Goal: Task Accomplishment & Management: Manage account settings

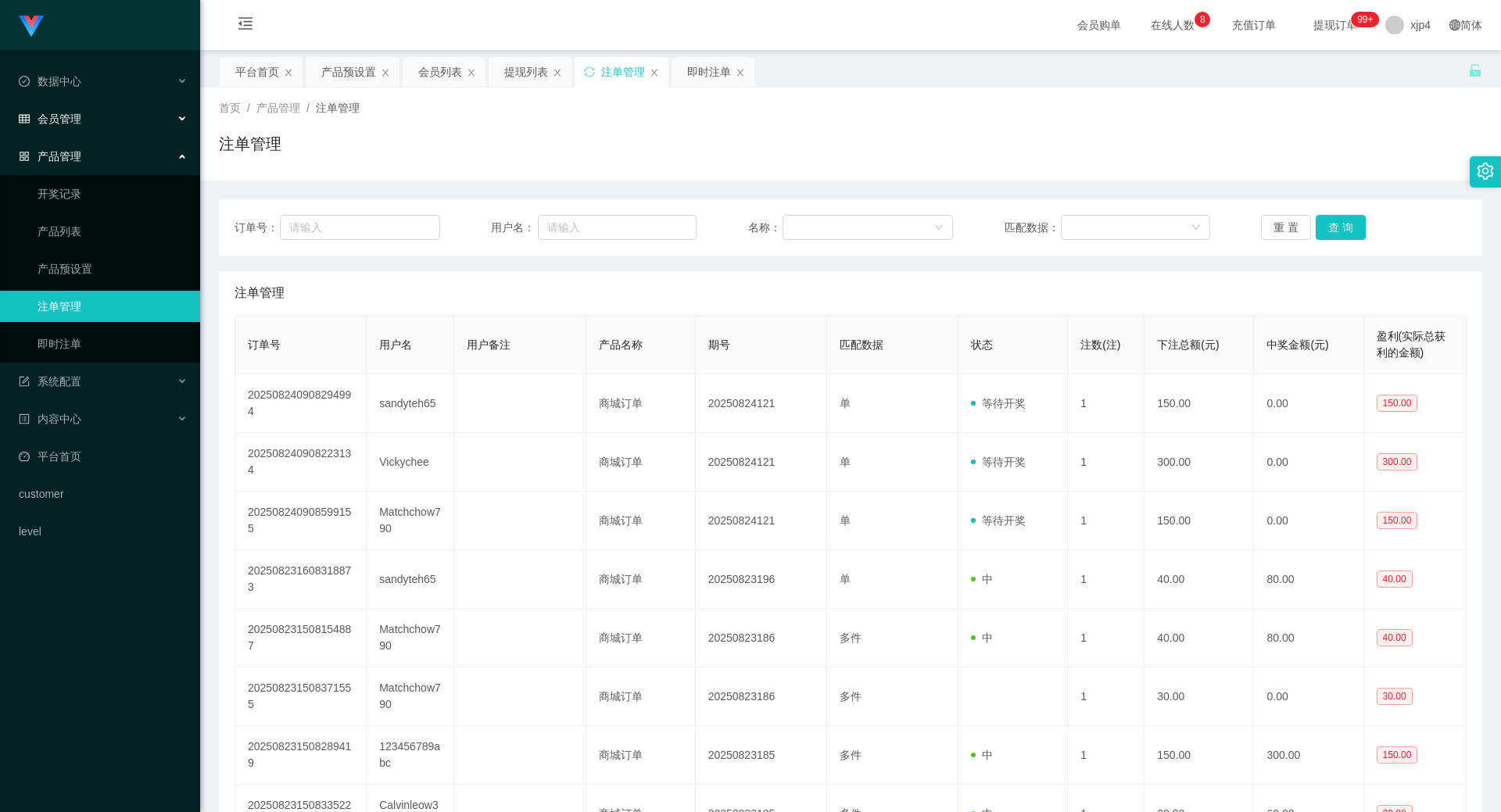
click at [97, 130] on div "会员管理" at bounding box center [100, 118] width 200 height 31
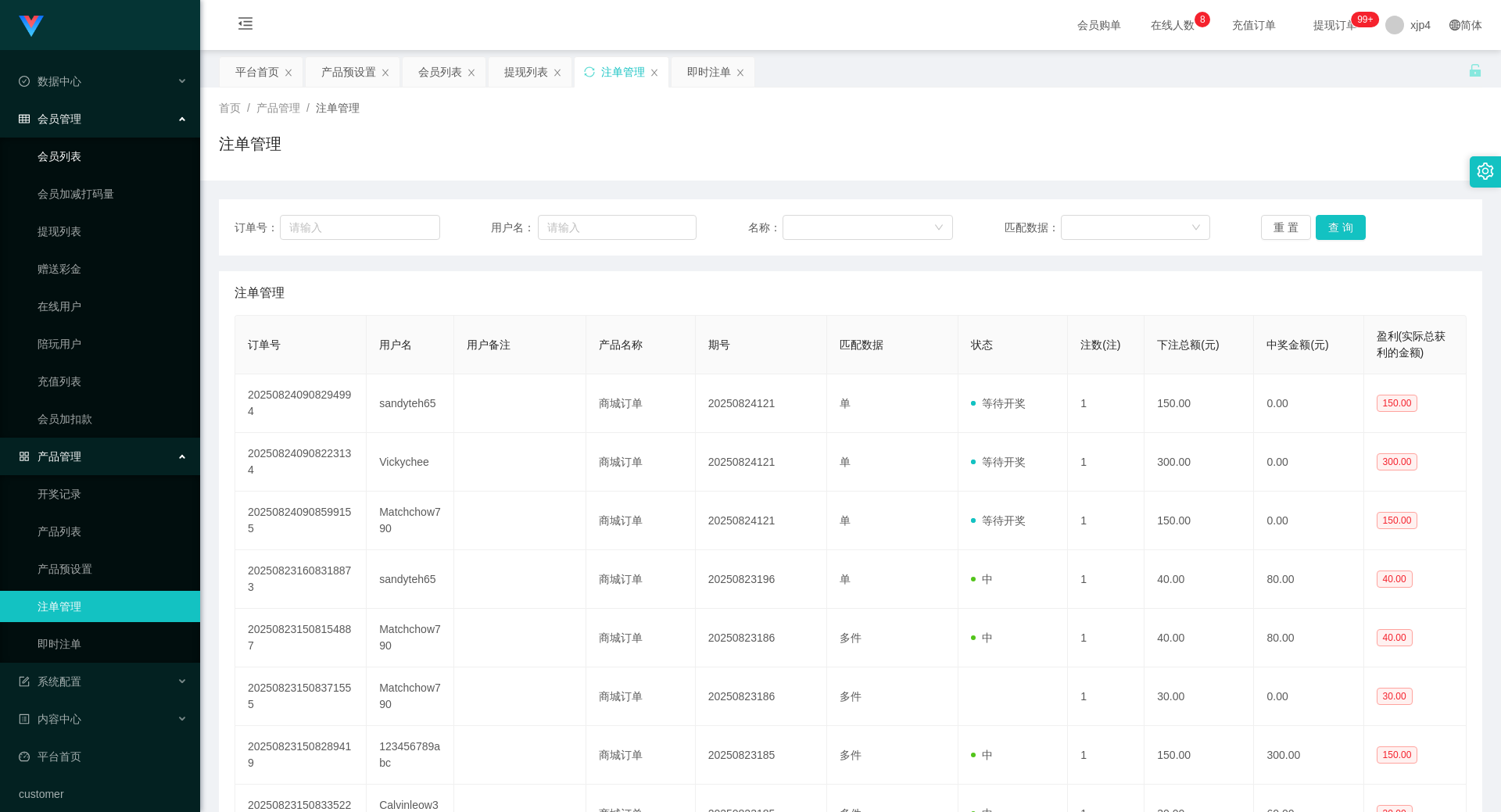
click at [86, 157] on link "会员列表" at bounding box center [113, 156] width 150 height 31
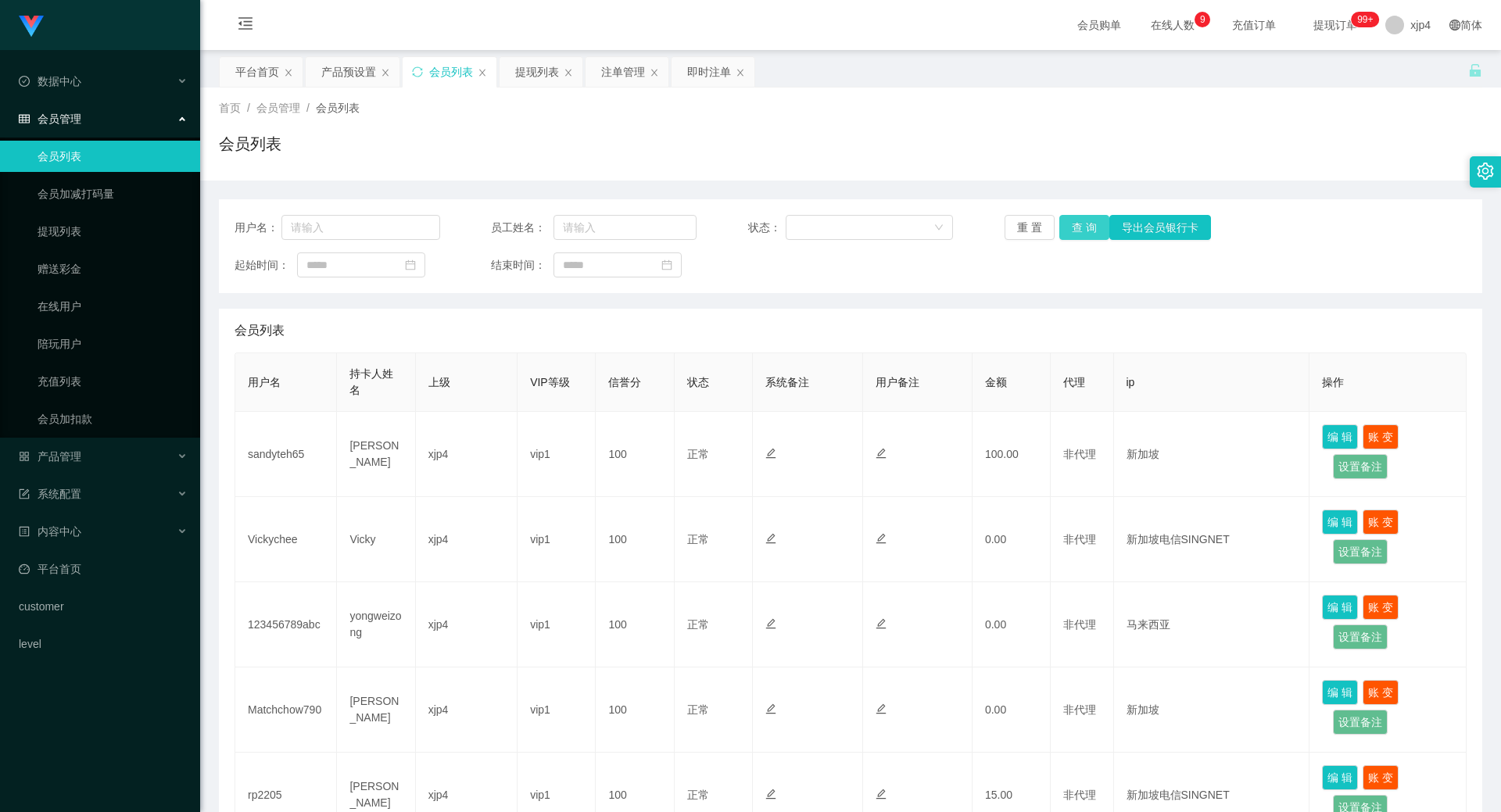
click at [1087, 235] on button "查 询" at bounding box center [1084, 227] width 50 height 25
click at [1077, 226] on button "查 询" at bounding box center [1084, 227] width 50 height 25
click at [1077, 226] on div "重 置 查 询 导出会员银行卡" at bounding box center [1107, 227] width 206 height 25
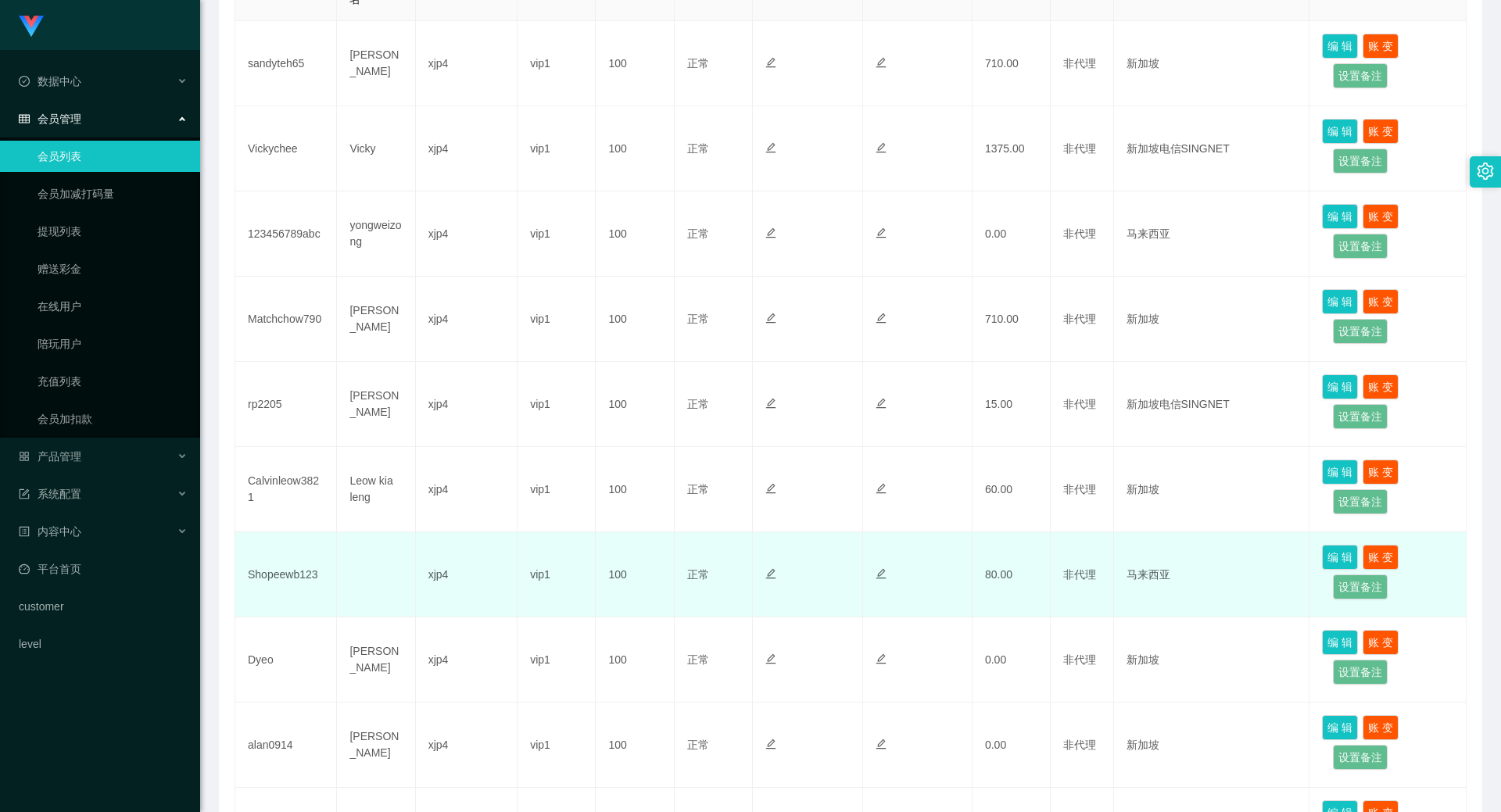
scroll to position [574, 0]
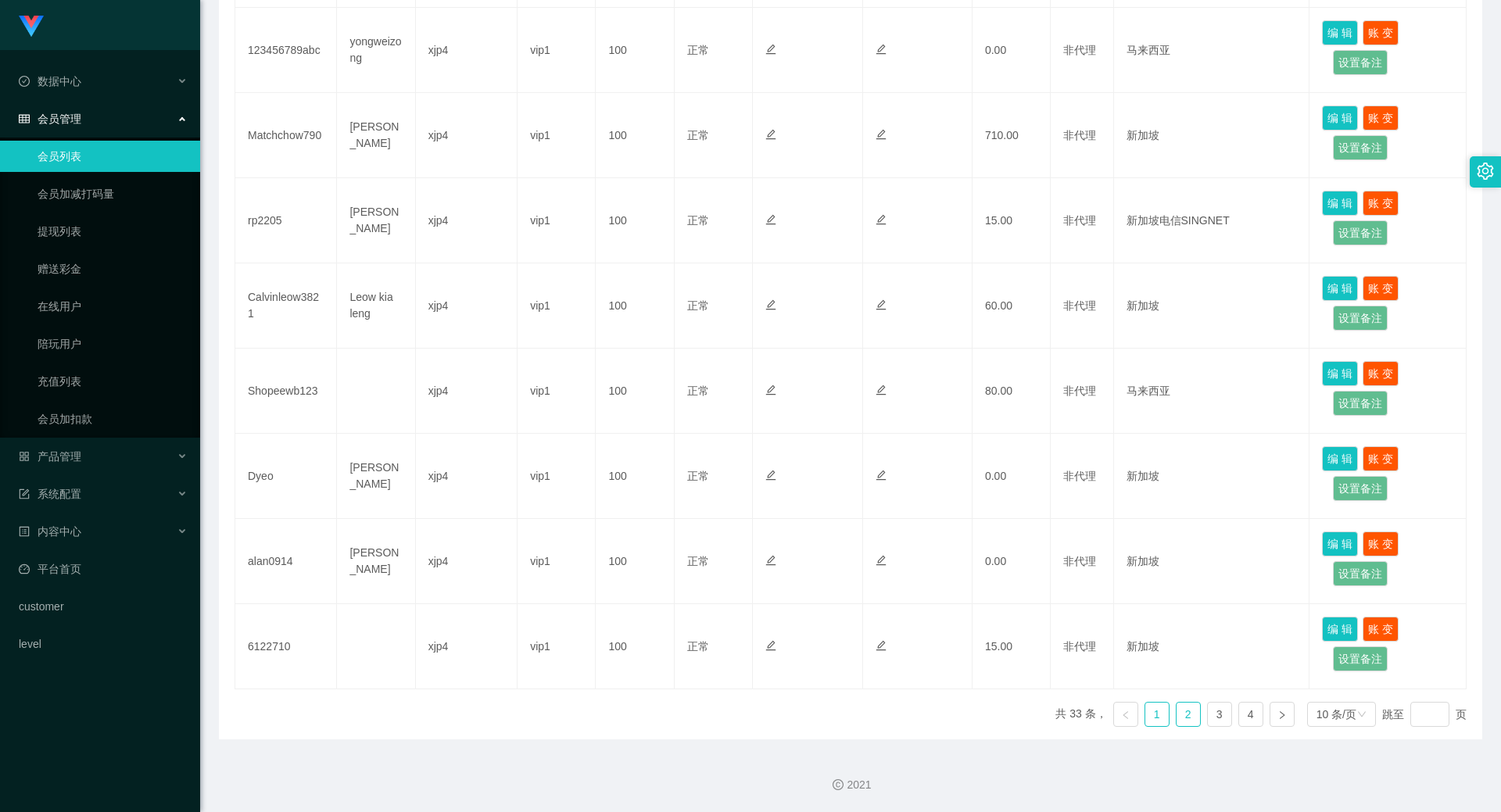
click at [1176, 718] on link "2" at bounding box center [1187, 713] width 23 height 23
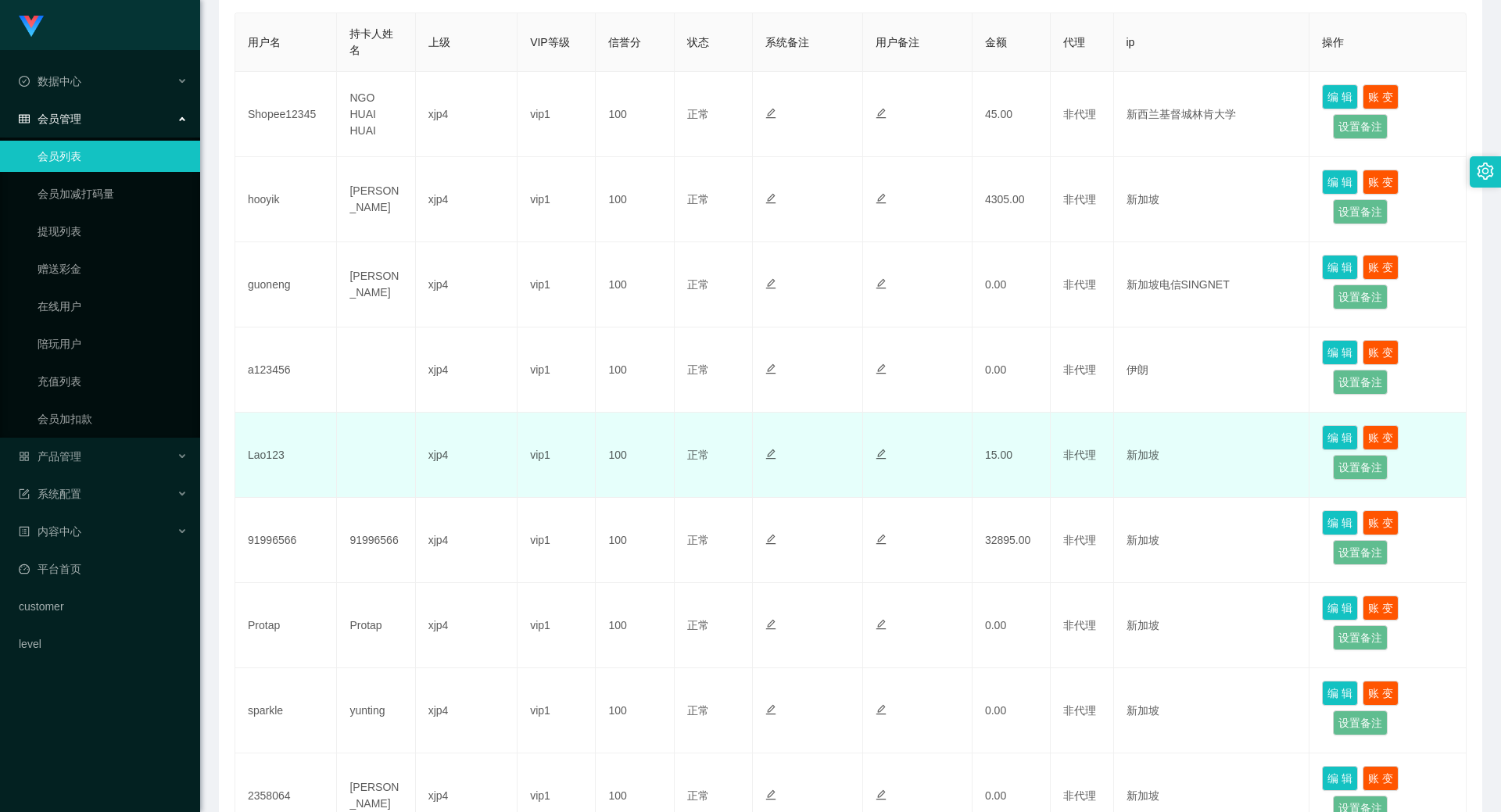
scroll to position [417, 0]
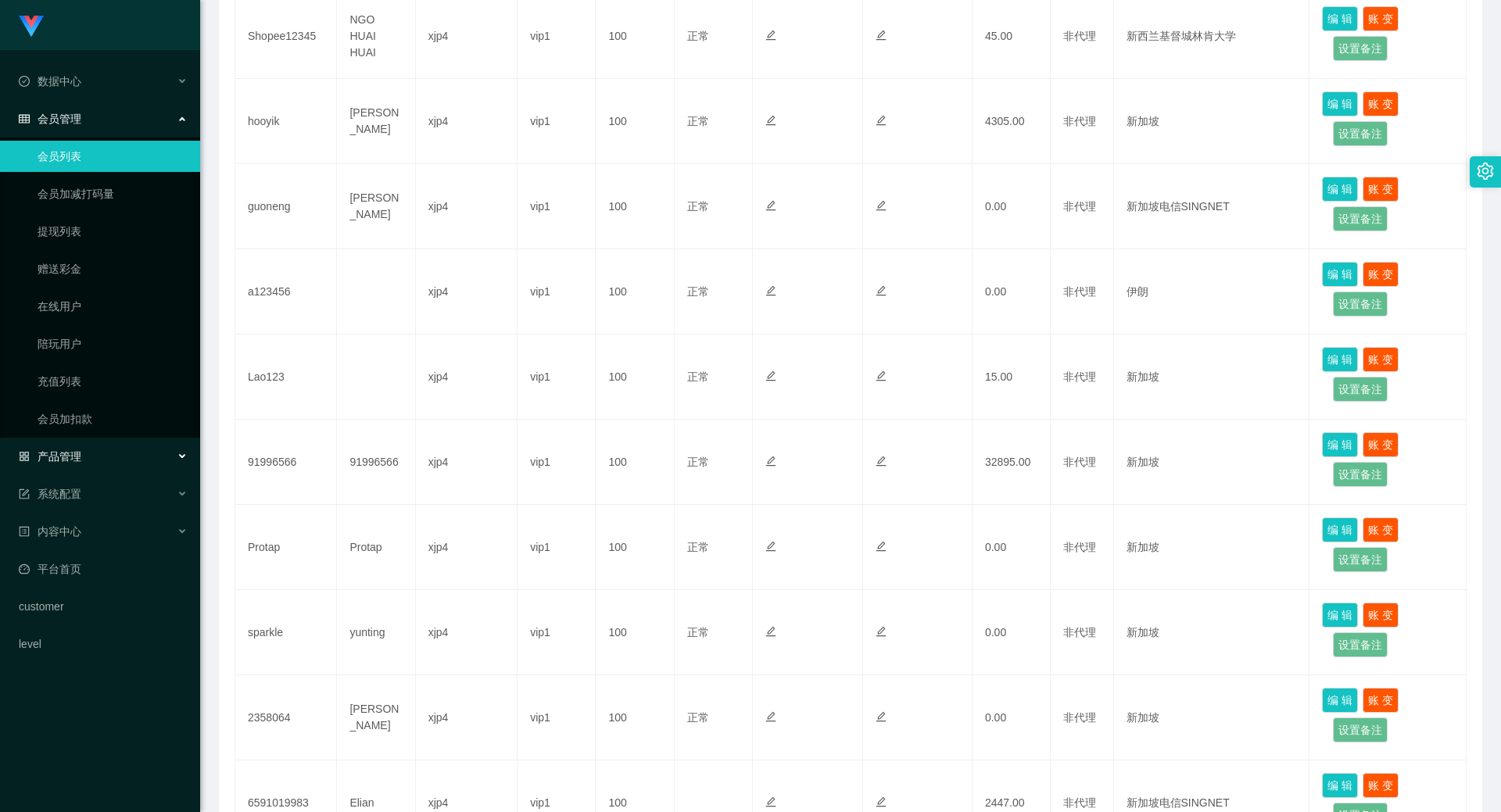
click at [72, 450] on span "产品管理" at bounding box center [50, 455] width 63 height 13
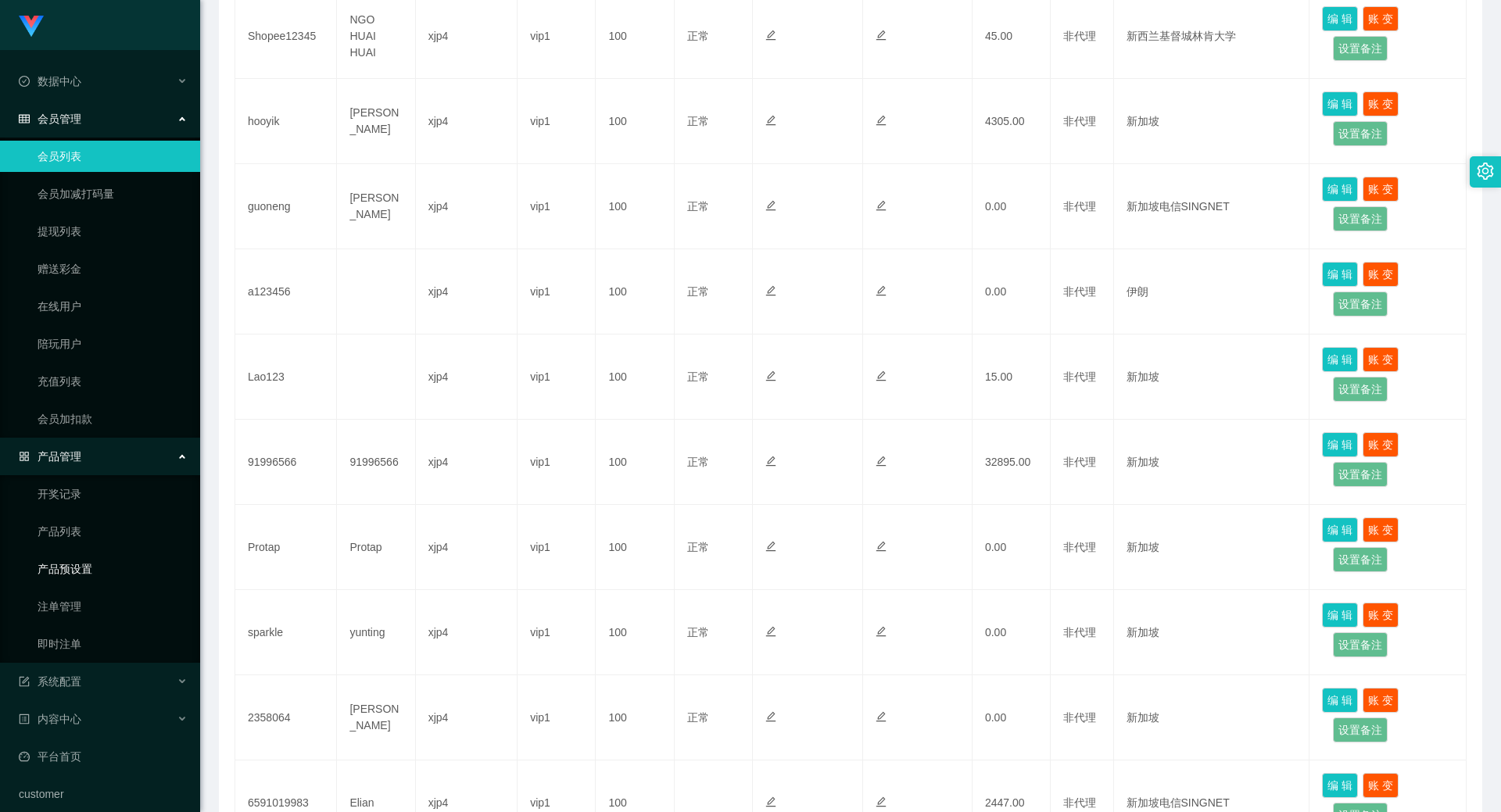
click at [89, 565] on link "产品预设置" at bounding box center [113, 568] width 150 height 31
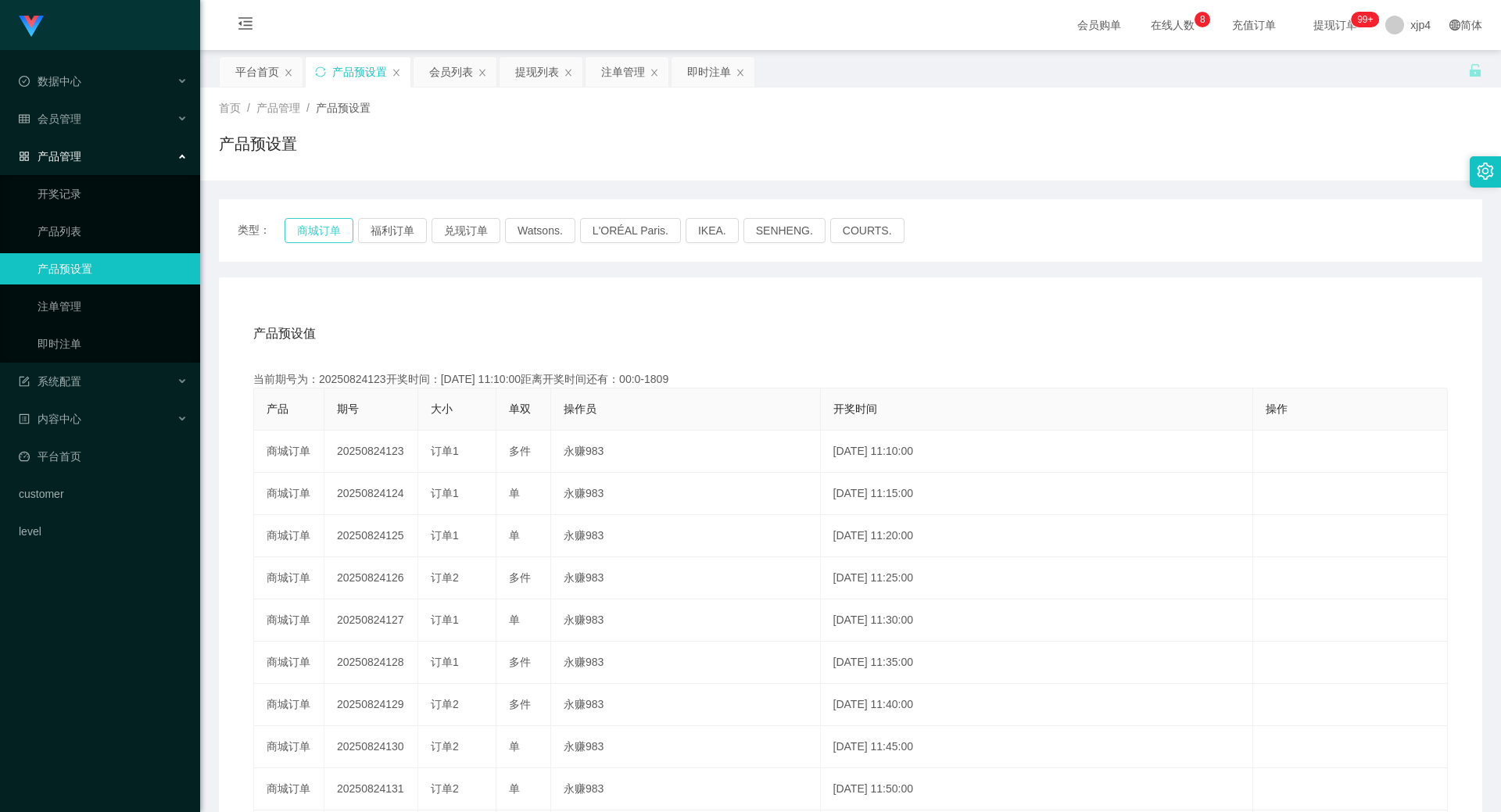
click at [333, 227] on button "商城订单" at bounding box center [319, 230] width 69 height 25
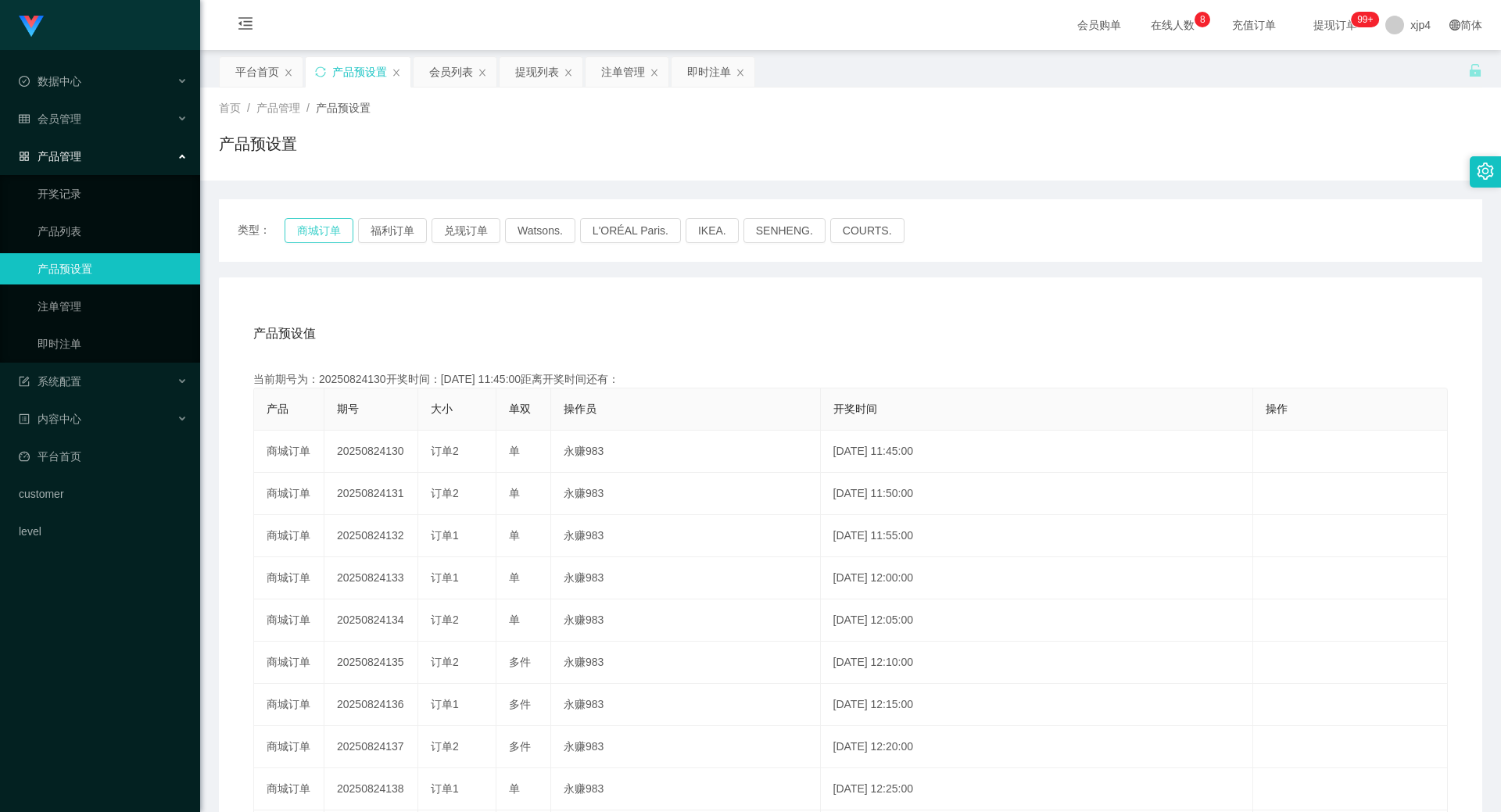
click at [333, 227] on button "商城订单" at bounding box center [319, 230] width 69 height 25
click at [83, 124] on div "会员管理" at bounding box center [100, 118] width 200 height 31
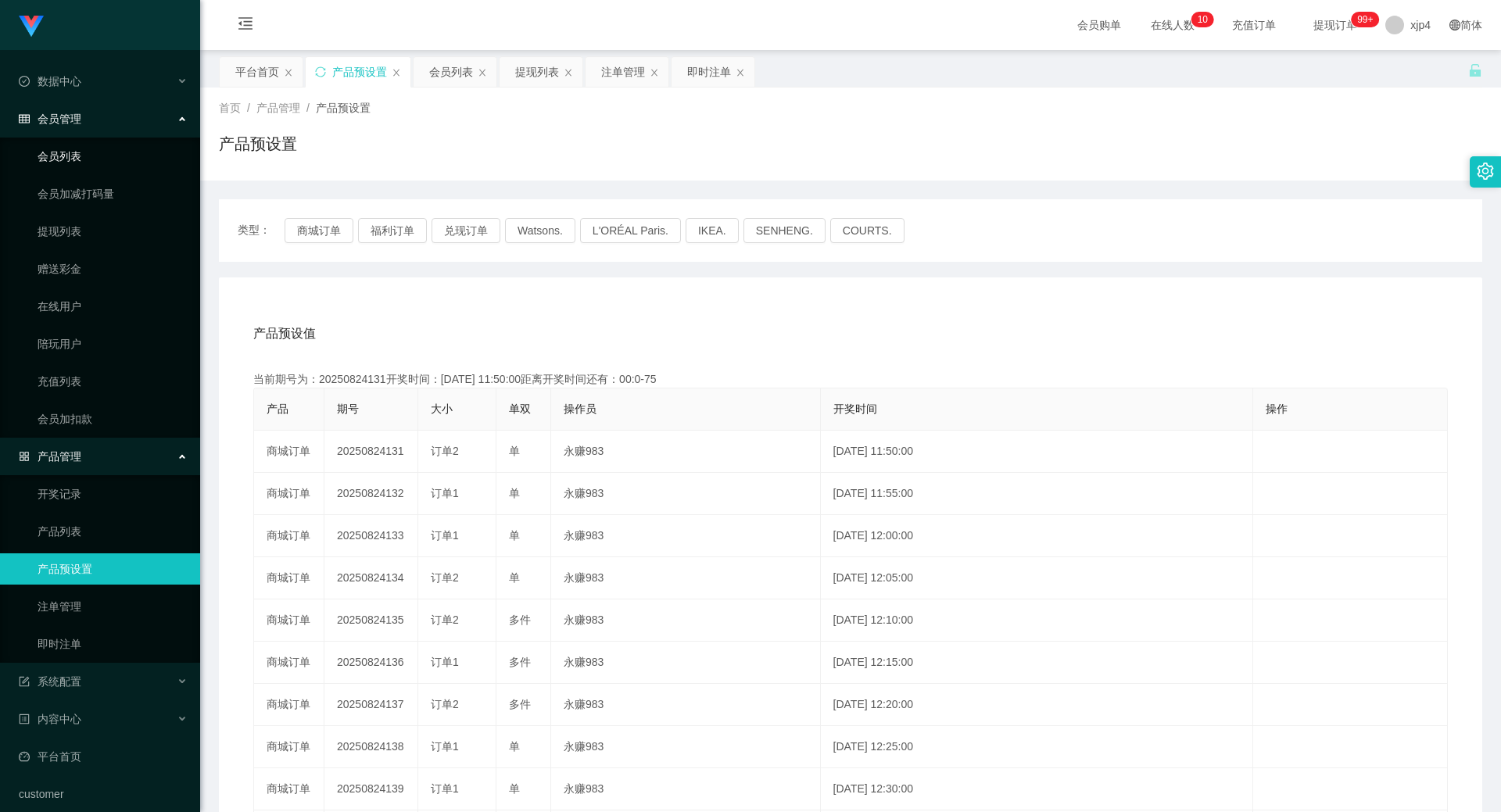
click at [80, 149] on link "会员列表" at bounding box center [113, 156] width 150 height 31
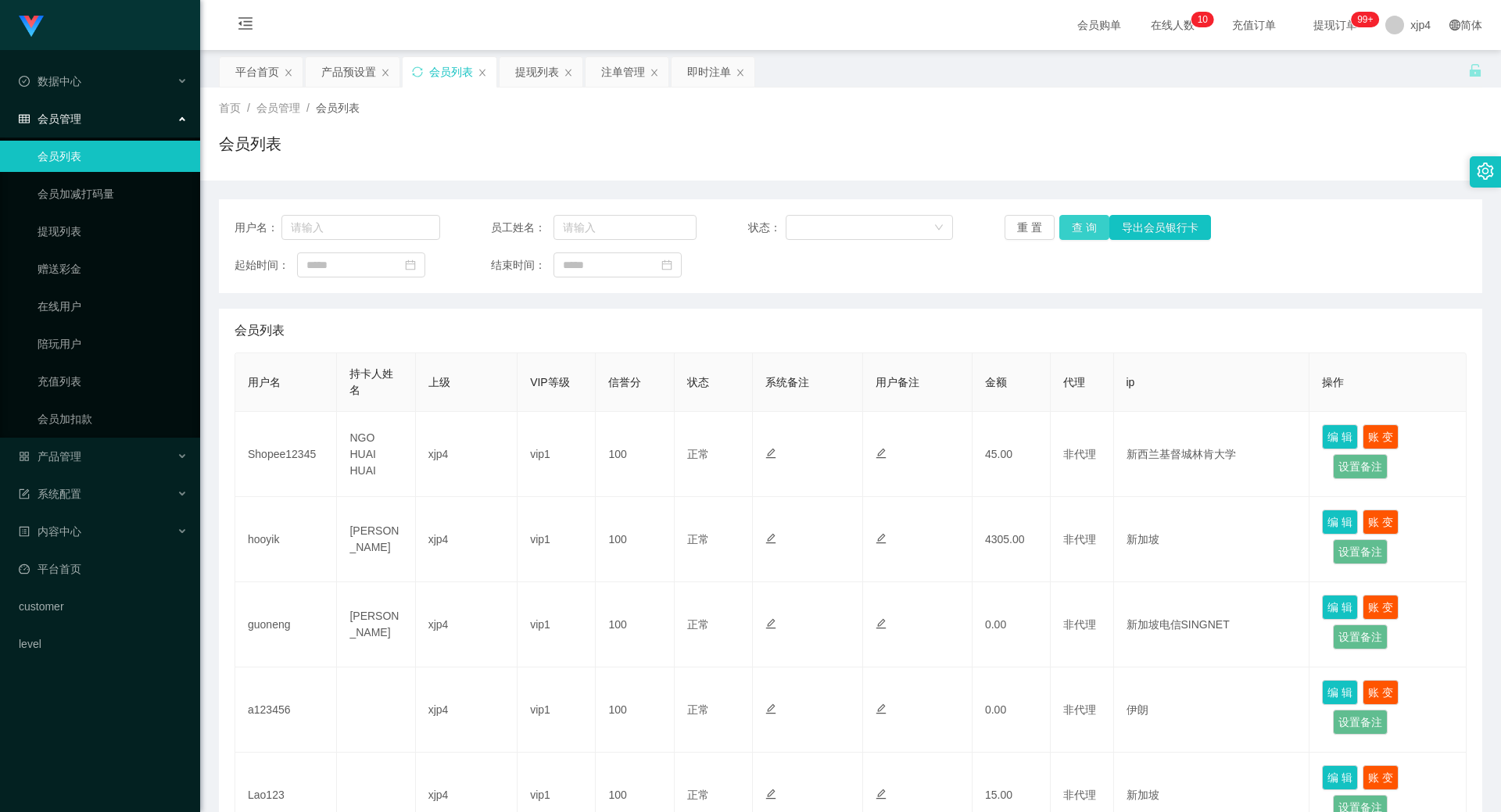
click at [1069, 223] on button "查 询" at bounding box center [1084, 227] width 50 height 25
click at [1069, 223] on div "重 置 查 询 导出会员银行卡" at bounding box center [1107, 227] width 206 height 25
click at [1069, 223] on button "查 询" at bounding box center [1092, 227] width 67 height 25
click at [1069, 223] on div "重 置 查 询 导出会员银行卡" at bounding box center [1107, 227] width 206 height 25
click at [1069, 223] on button "查 询" at bounding box center [1084, 227] width 50 height 25
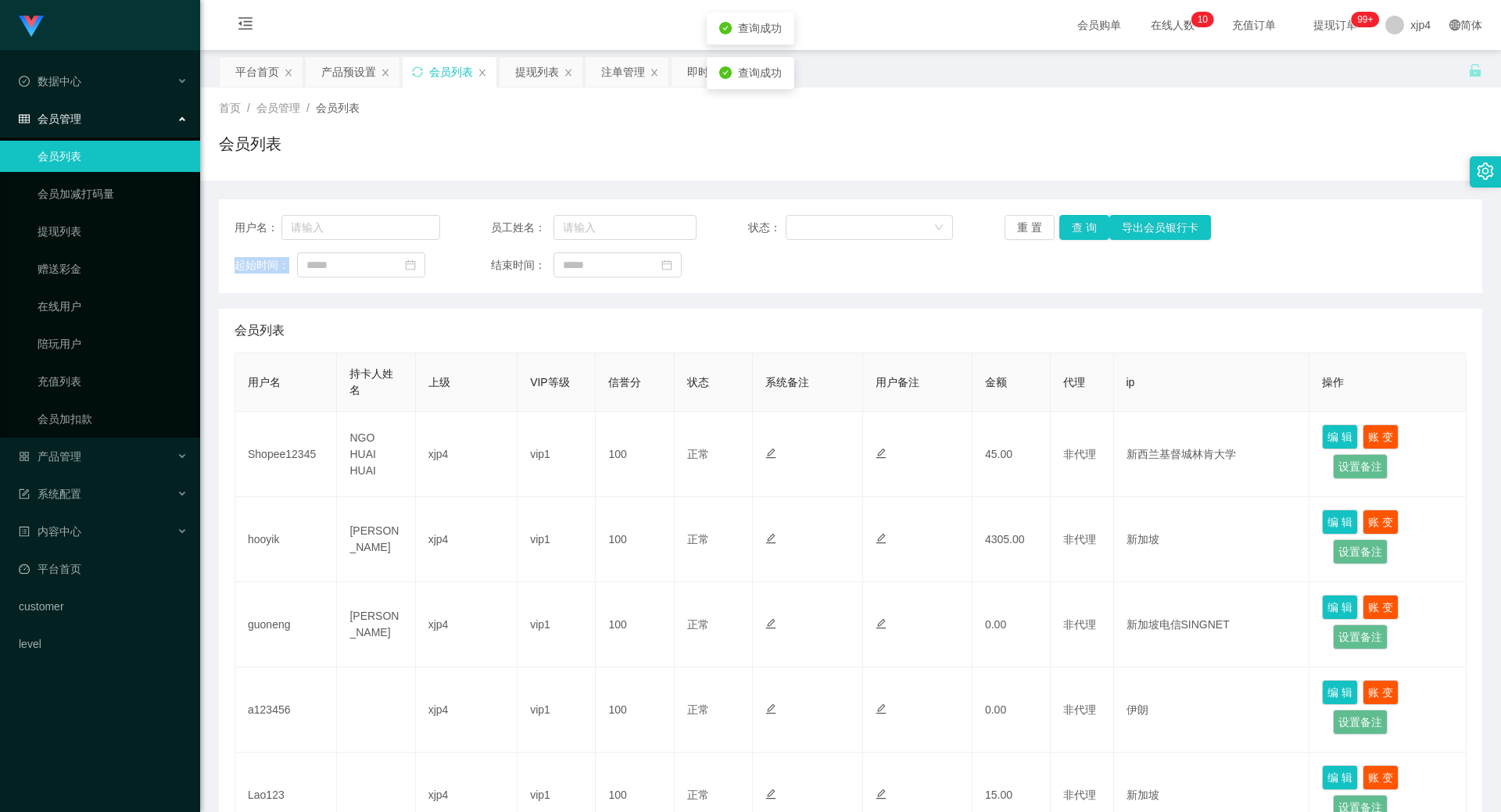
click at [1069, 223] on div "重 置 查 询 导出会员银行卡" at bounding box center [1107, 227] width 206 height 25
click at [1069, 223] on button "查 询" at bounding box center [1084, 227] width 50 height 25
click at [1069, 223] on div "重 置 查 询 导出会员银行卡" at bounding box center [1107, 227] width 206 height 25
click at [1069, 223] on button "查 询" at bounding box center [1084, 227] width 50 height 25
click at [84, 237] on link "提现列表" at bounding box center [113, 231] width 150 height 31
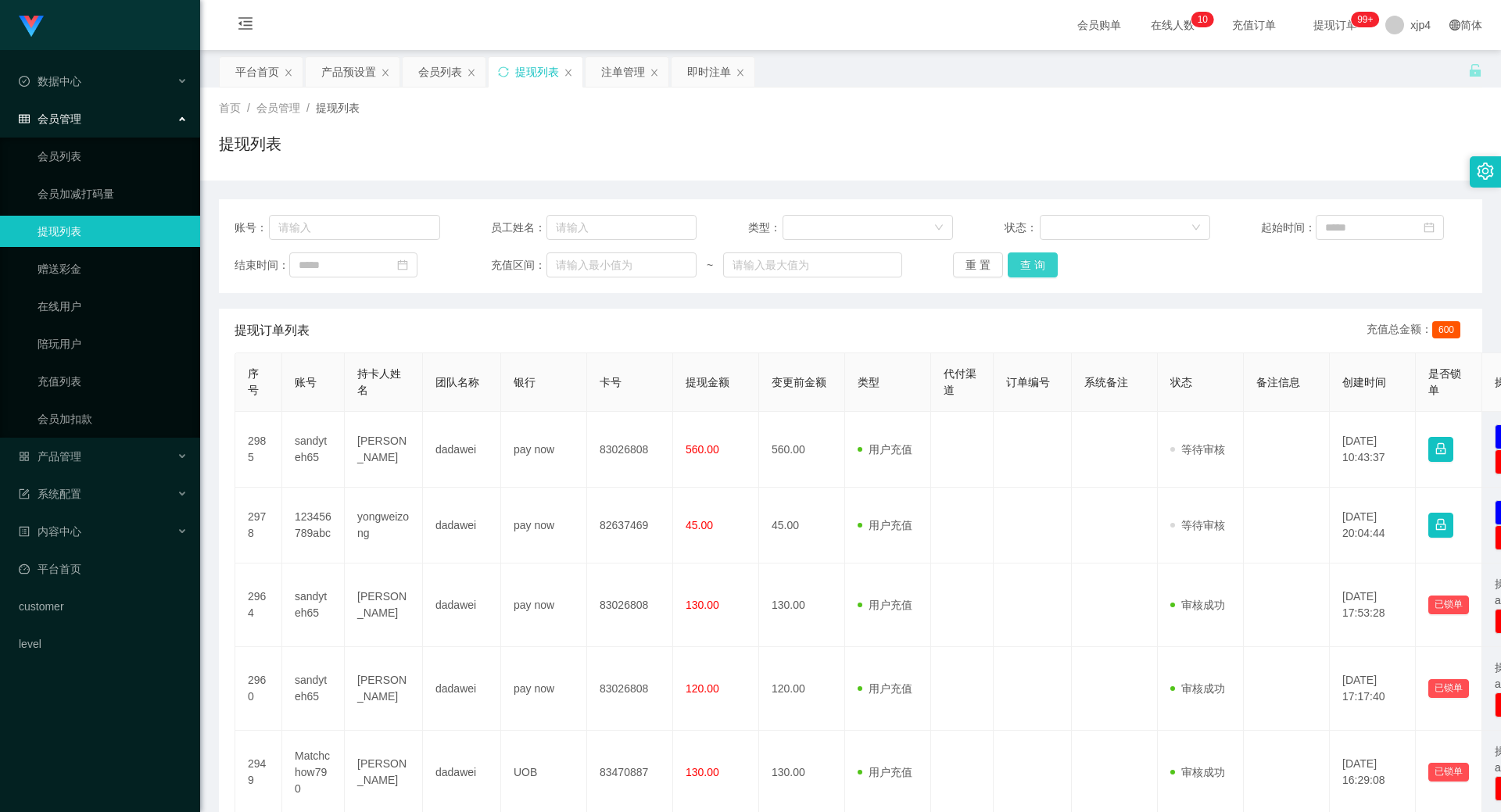
click at [1038, 263] on button "查 询" at bounding box center [1032, 265] width 50 height 25
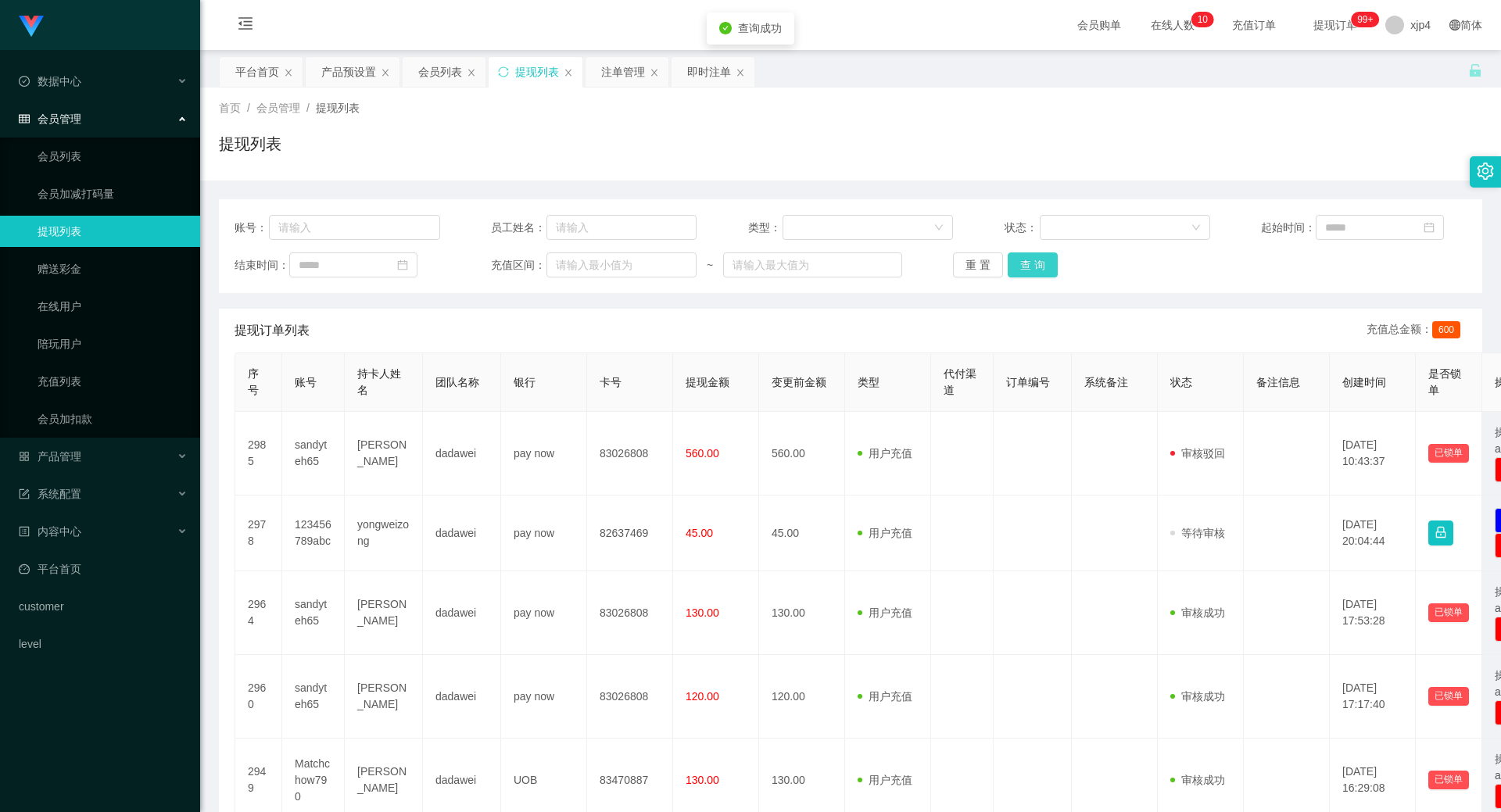
click at [1038, 263] on button "查 询" at bounding box center [1032, 265] width 50 height 25
click at [1038, 263] on div "重 置 查 询" at bounding box center [1055, 265] width 206 height 25
click at [1038, 263] on button "查 询" at bounding box center [1032, 265] width 50 height 25
click at [1038, 263] on div "重 置 查 询" at bounding box center [1055, 265] width 206 height 25
click at [1038, 263] on button "查 询" at bounding box center [1032, 265] width 50 height 25
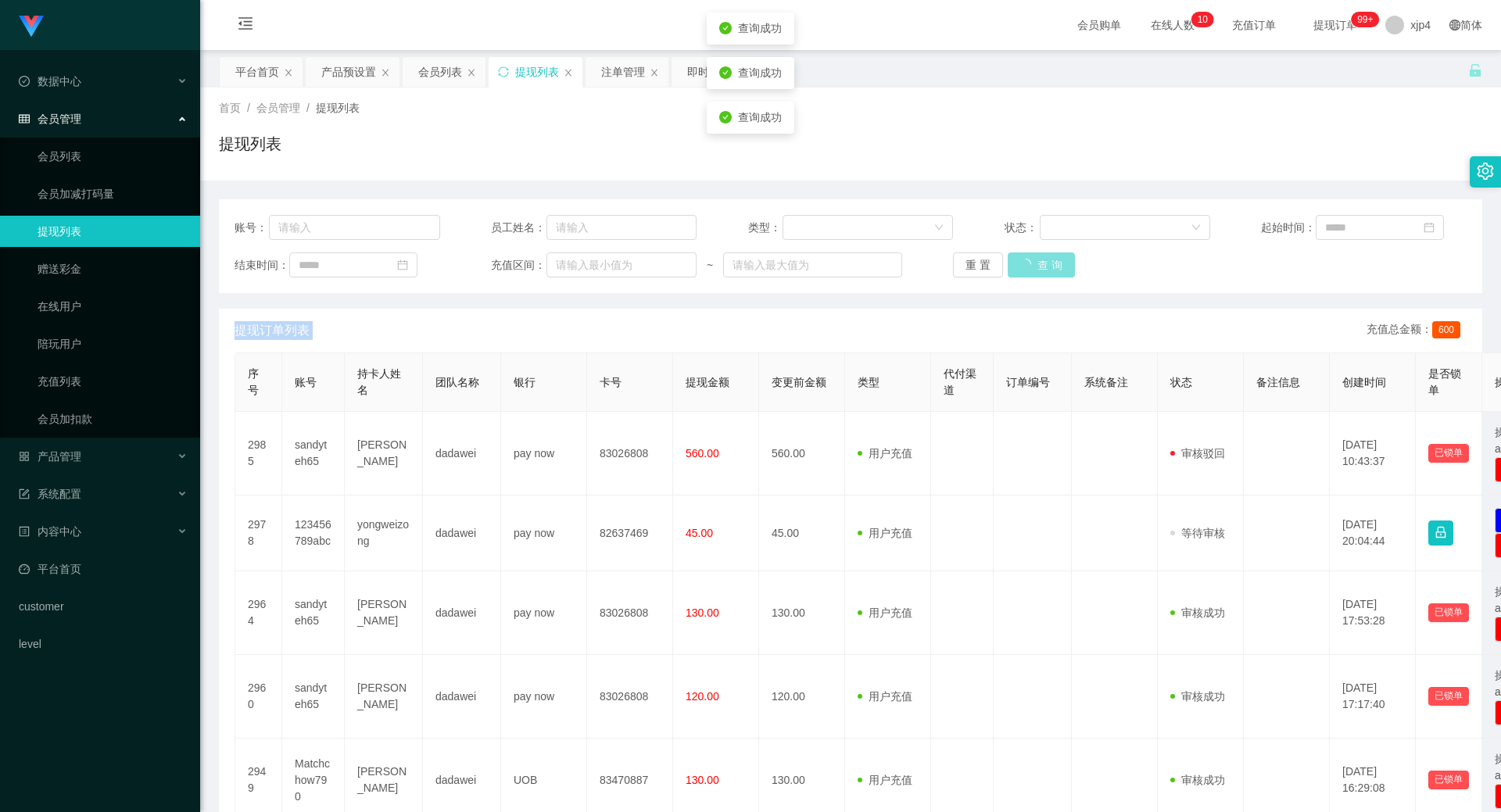
click at [1038, 263] on div "重 置 查 询" at bounding box center [1055, 265] width 206 height 25
click at [1038, 263] on button "查 询" at bounding box center [1032, 265] width 50 height 25
click at [1038, 263] on div "重 置 查 询" at bounding box center [1055, 265] width 206 height 25
click at [1038, 263] on button "查 询" at bounding box center [1032, 265] width 50 height 25
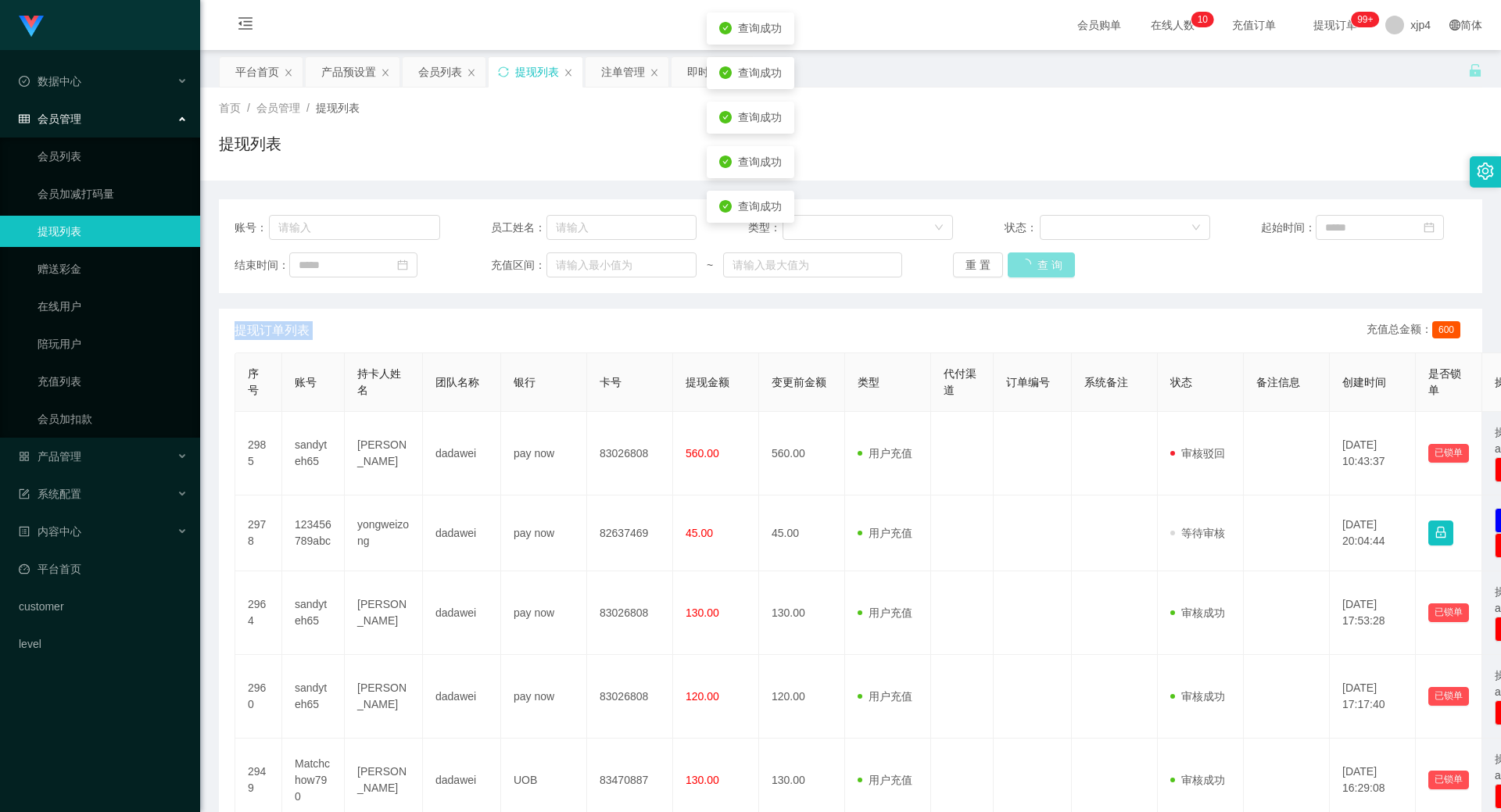
click at [1038, 263] on div "重 置 查 询" at bounding box center [1055, 265] width 206 height 25
click at [1038, 263] on button "查 询" at bounding box center [1040, 265] width 67 height 25
click at [1038, 263] on div "重 置 查 询" at bounding box center [1055, 265] width 206 height 25
click at [1038, 263] on button "查 询" at bounding box center [1032, 265] width 50 height 25
click at [1038, 263] on div "重 置 查 询" at bounding box center [1055, 265] width 206 height 25
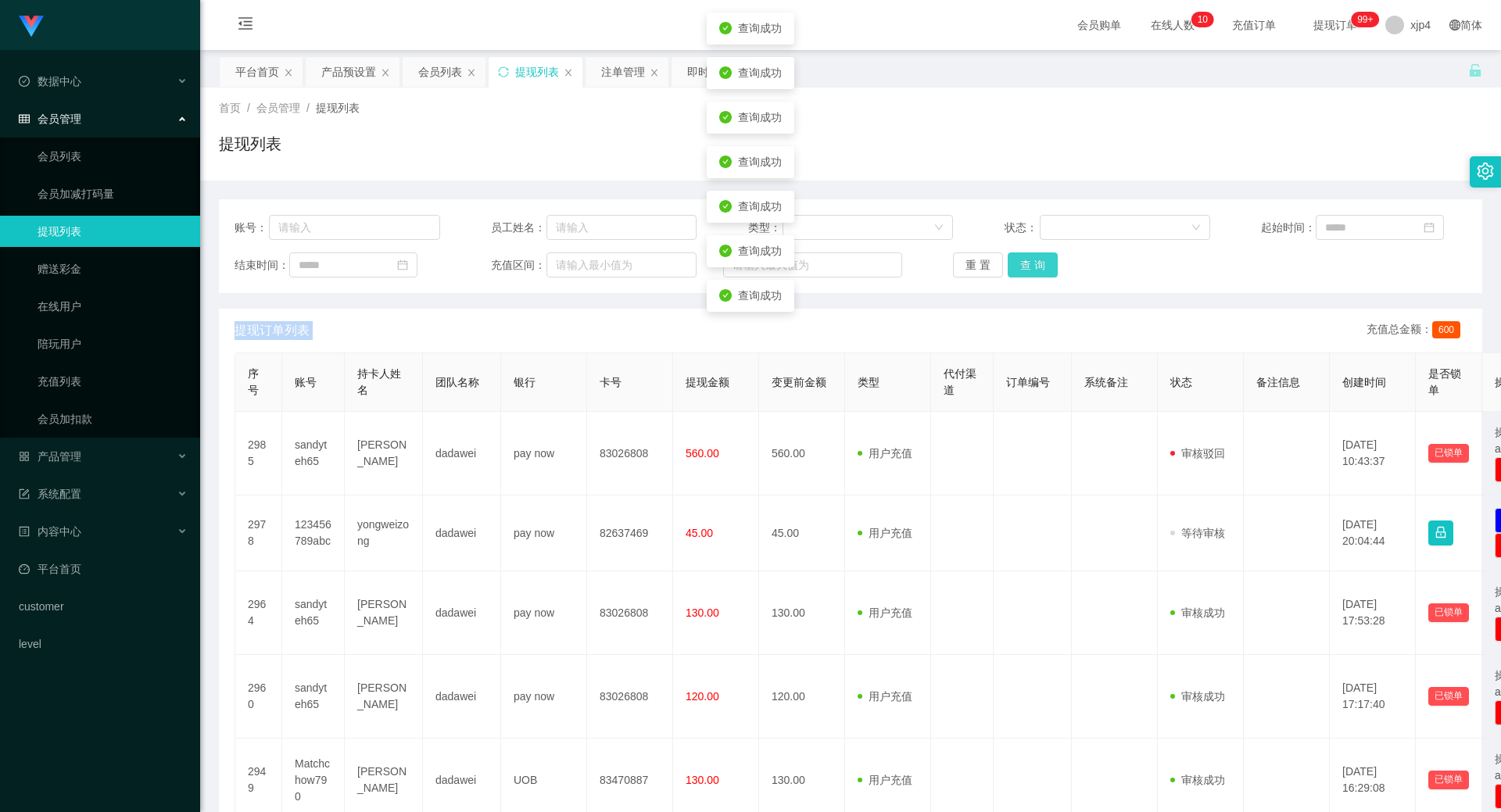
click at [1038, 263] on button "查 询" at bounding box center [1032, 265] width 50 height 25
click at [1038, 263] on div "重 置 查 询" at bounding box center [1055, 265] width 206 height 25
click at [95, 117] on div "会员管理" at bounding box center [100, 118] width 200 height 31
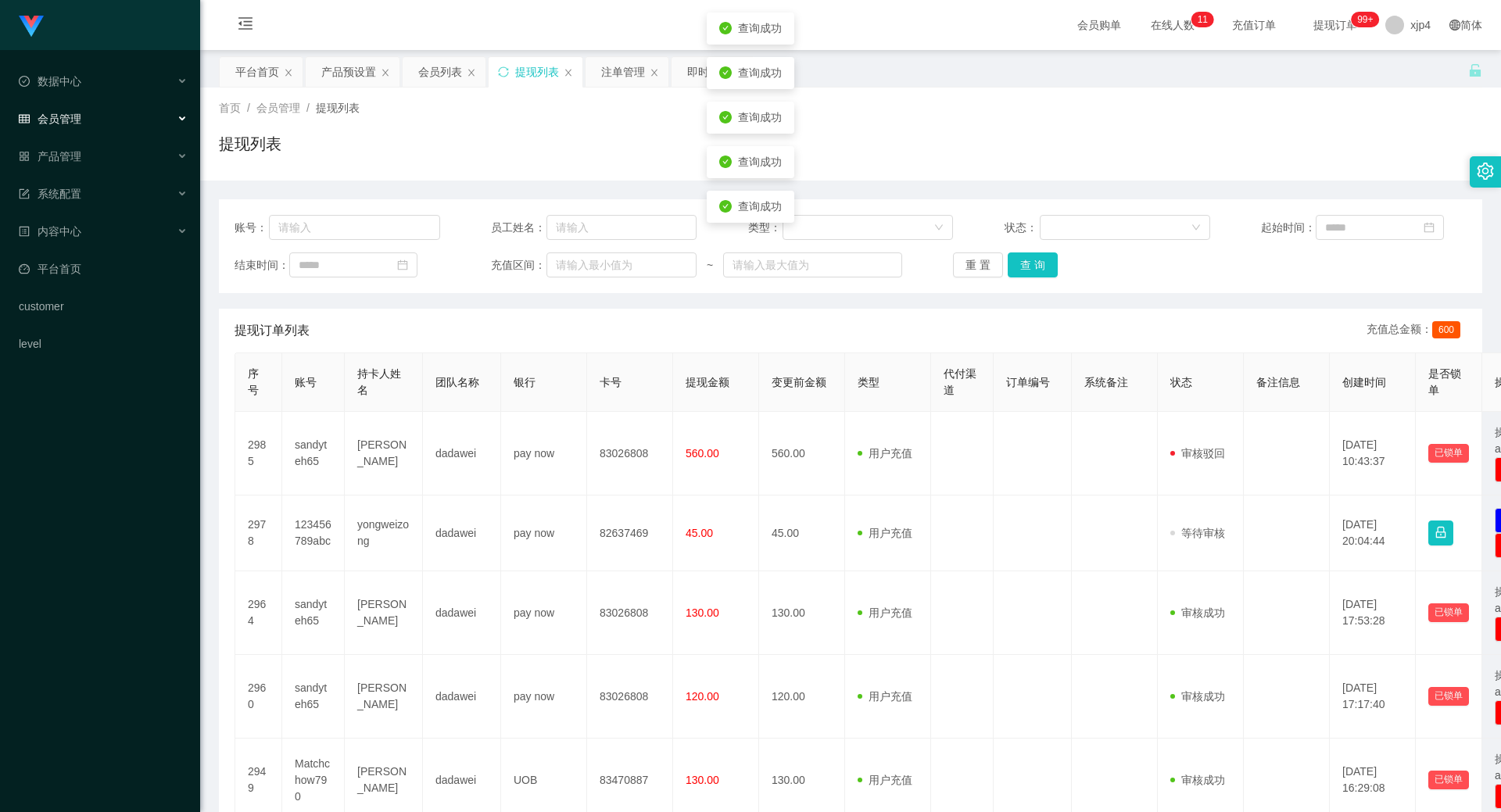
click at [90, 124] on div "会员管理" at bounding box center [100, 118] width 200 height 31
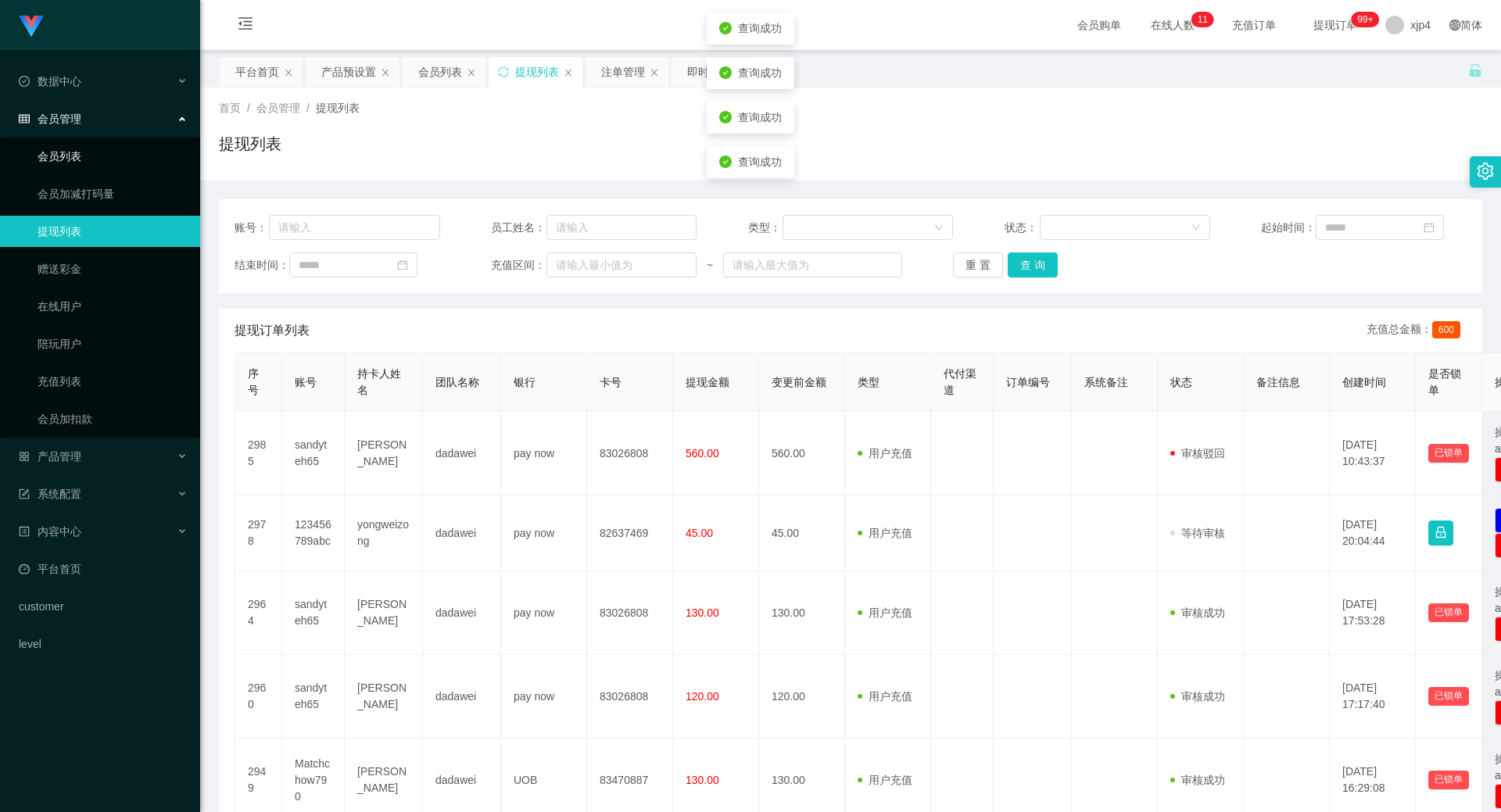
click at [73, 150] on link "会员列表" at bounding box center [113, 156] width 150 height 31
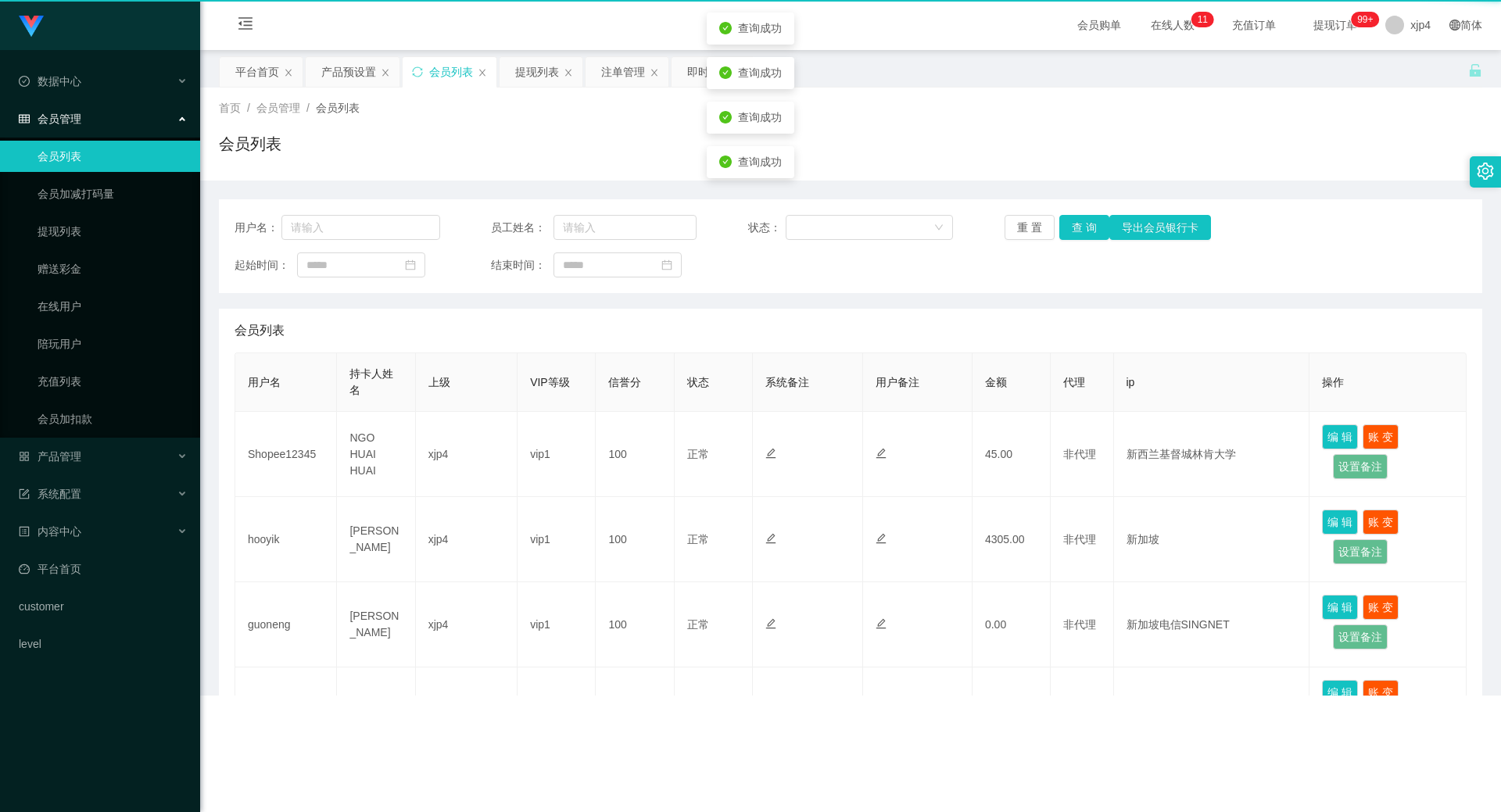
click at [73, 150] on link "会员列表" at bounding box center [113, 156] width 150 height 31
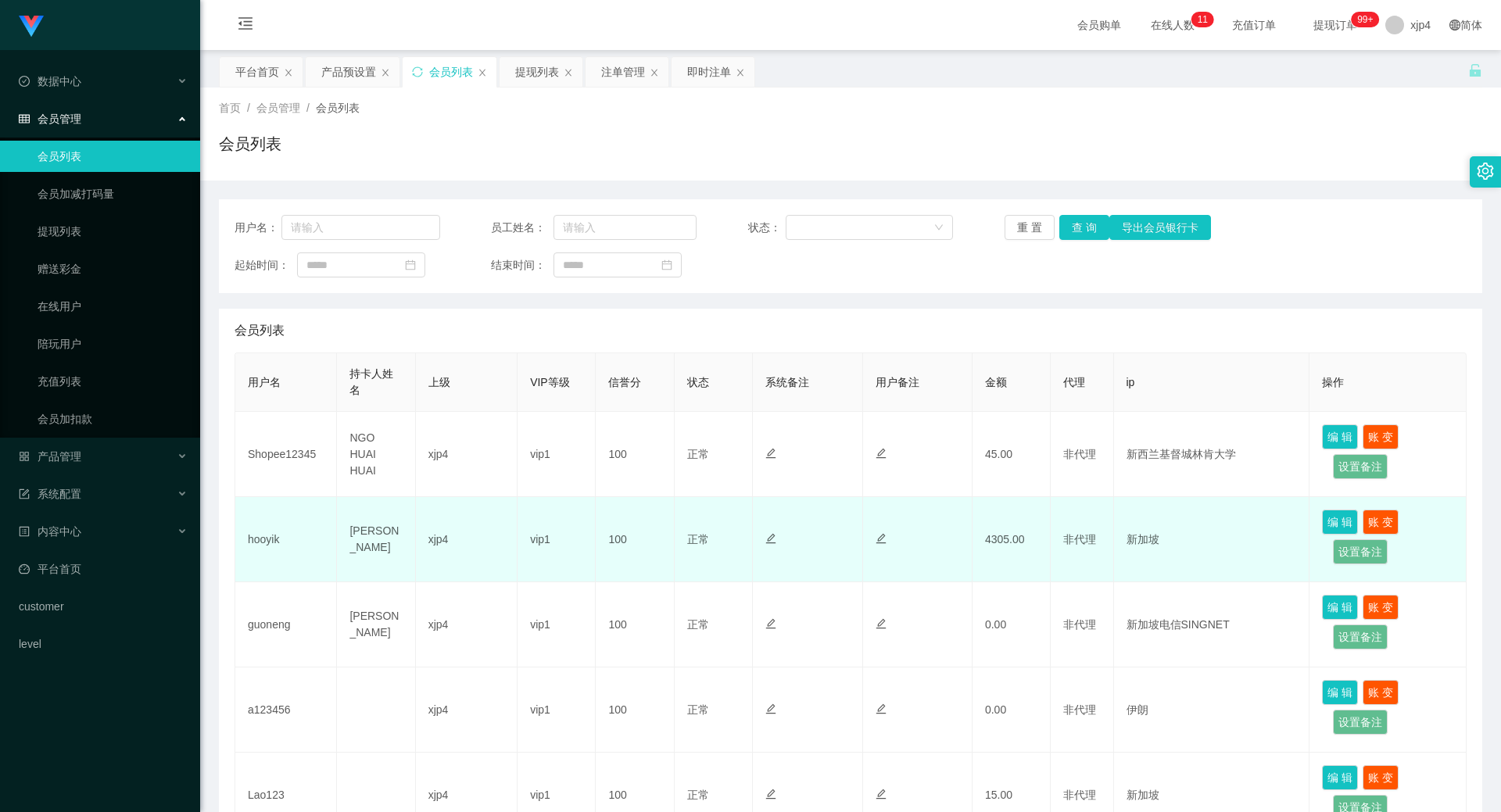
click at [272, 543] on td "hooyik" at bounding box center [286, 538] width 102 height 85
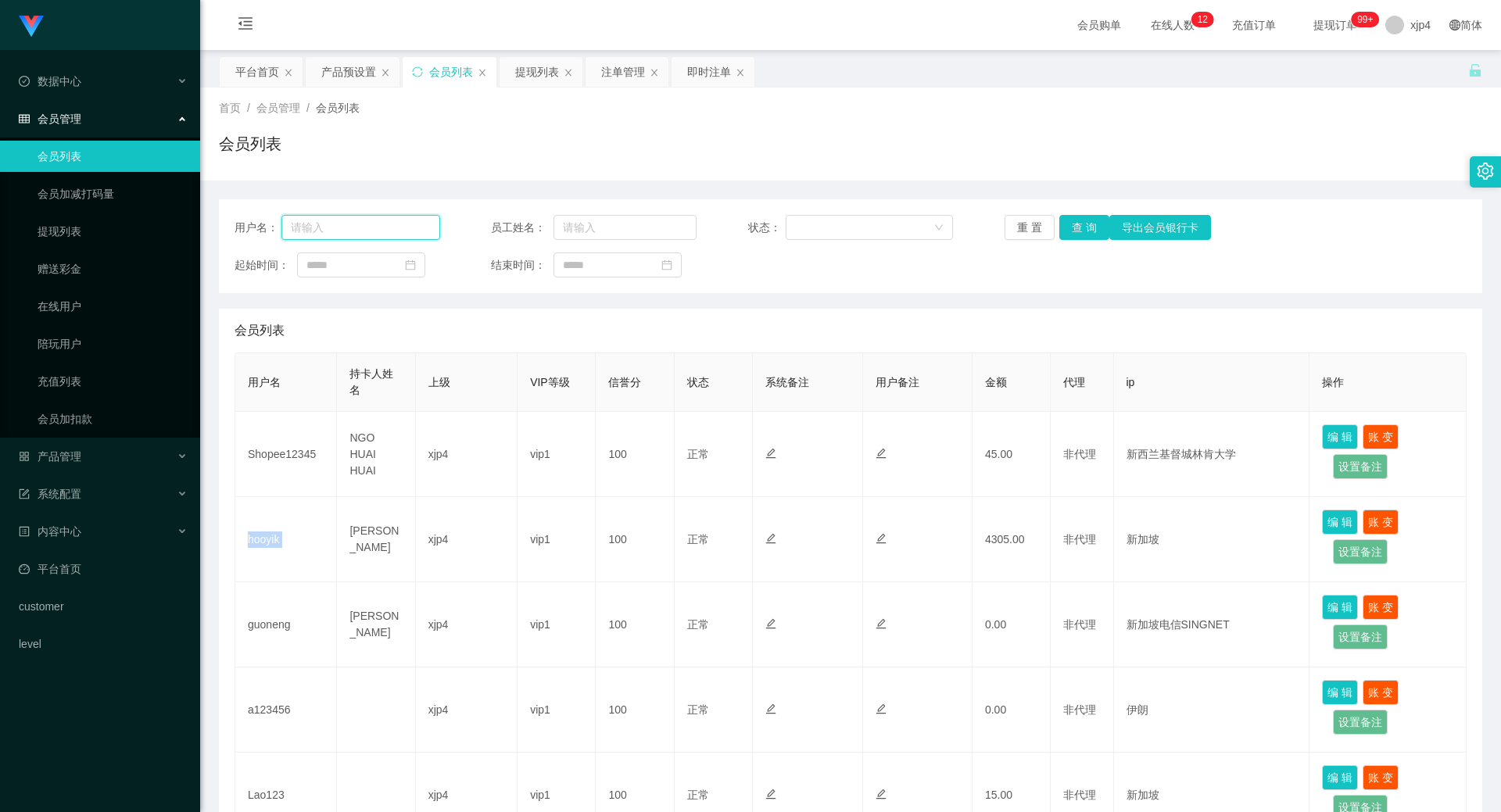
click at [351, 225] on input "text" at bounding box center [361, 227] width 159 height 25
paste input "Vickychee"
type input "Vickychee"
click at [1059, 232] on button "查 询" at bounding box center [1084, 227] width 50 height 25
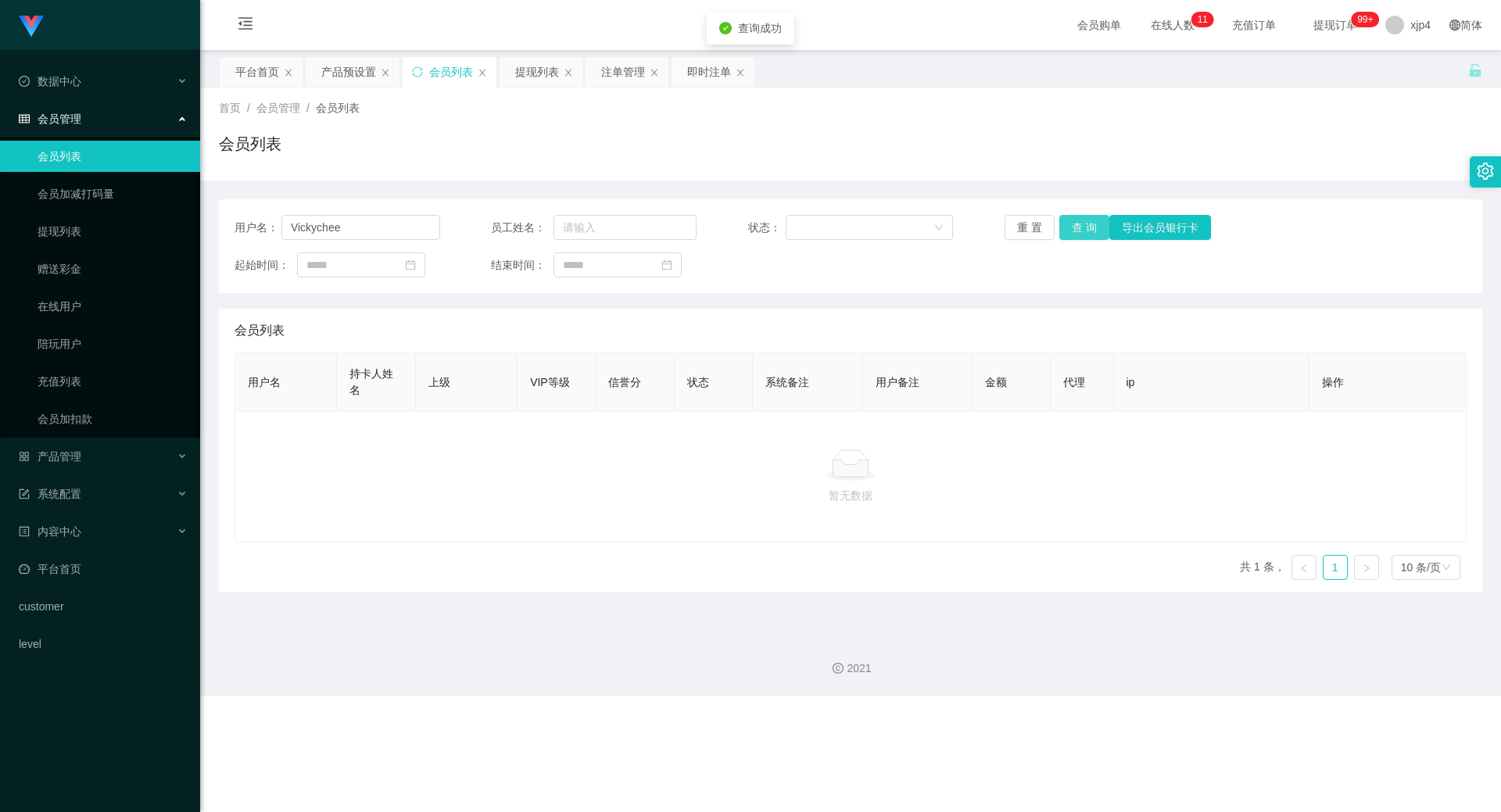
click at [1059, 232] on button "查 询" at bounding box center [1084, 227] width 50 height 25
click at [1056, 232] on div "重 置 查 询 导出会员银行卡" at bounding box center [1107, 227] width 206 height 25
click at [1059, 232] on button "查 询" at bounding box center [1084, 227] width 50 height 25
click at [76, 149] on link "会员列表" at bounding box center [113, 156] width 150 height 31
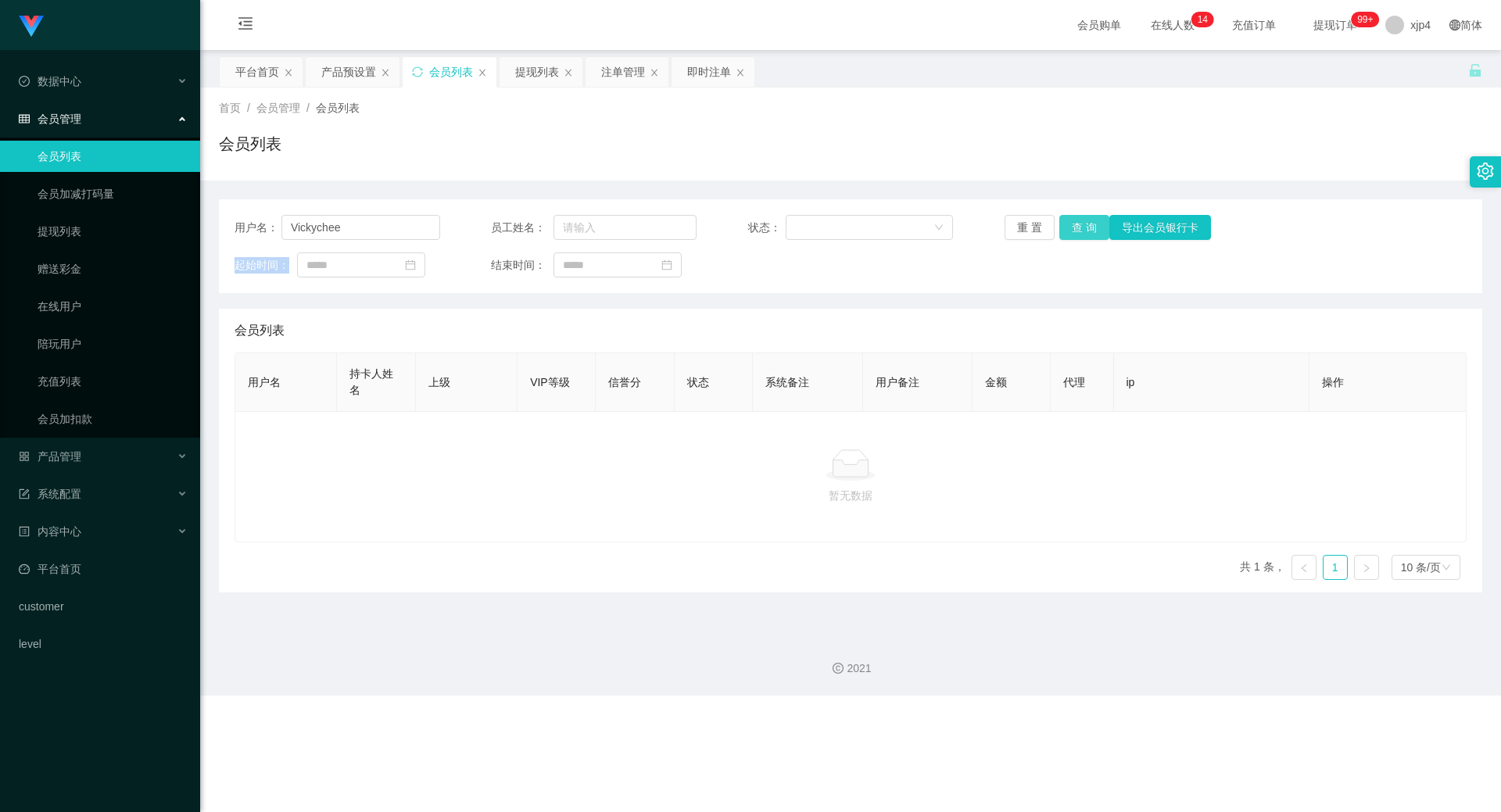
click at [1077, 224] on button "查 询" at bounding box center [1084, 227] width 50 height 25
click at [357, 228] on input "Vickychee" at bounding box center [361, 227] width 159 height 25
click at [83, 150] on link "会员列表" at bounding box center [113, 156] width 150 height 31
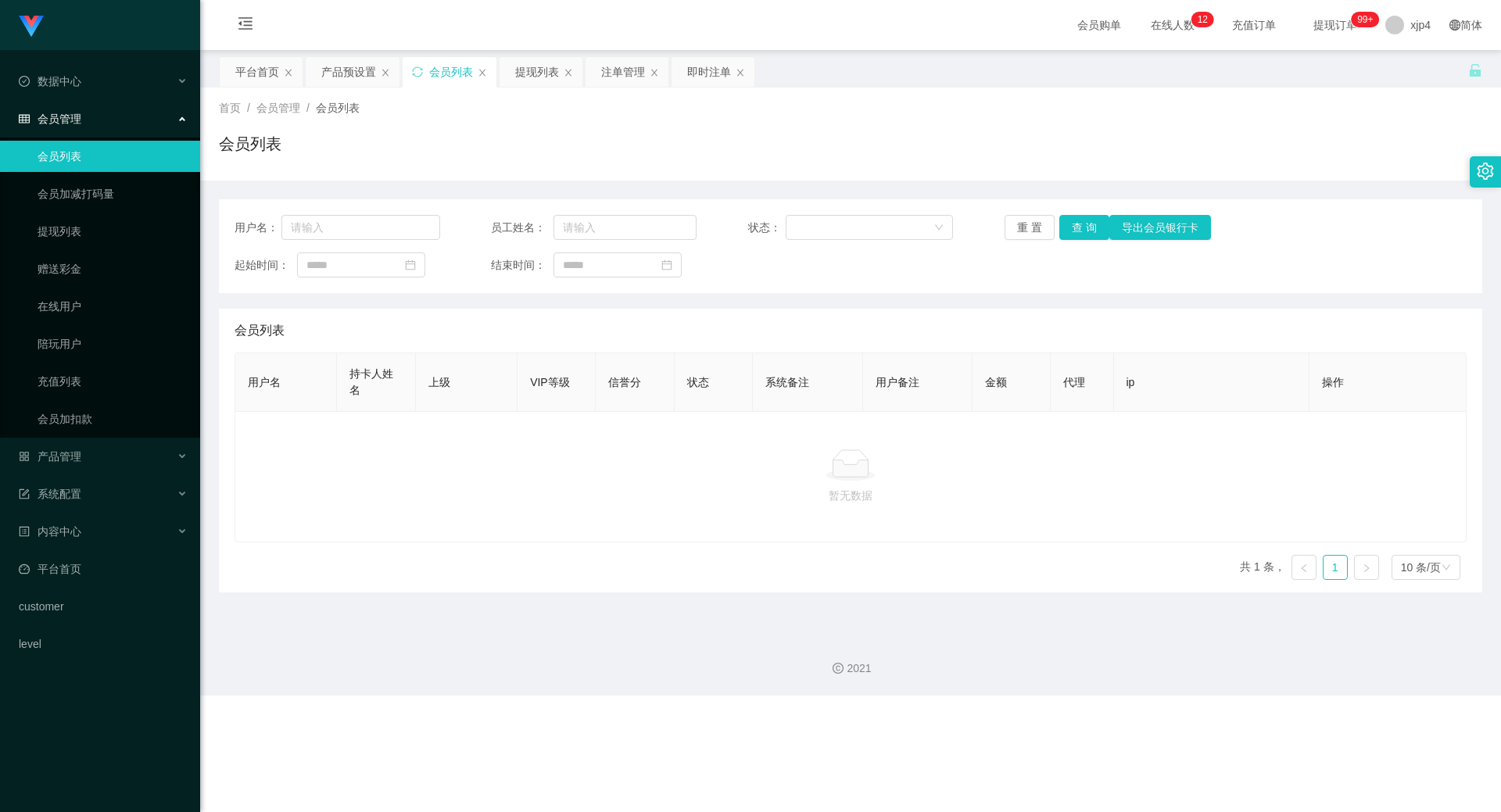
click at [83, 150] on link "会员列表" at bounding box center [113, 156] width 150 height 31
click at [1077, 231] on button "查 询" at bounding box center [1084, 227] width 50 height 25
click at [1077, 231] on div "重 置 查 询 导出会员银行卡" at bounding box center [1107, 227] width 206 height 25
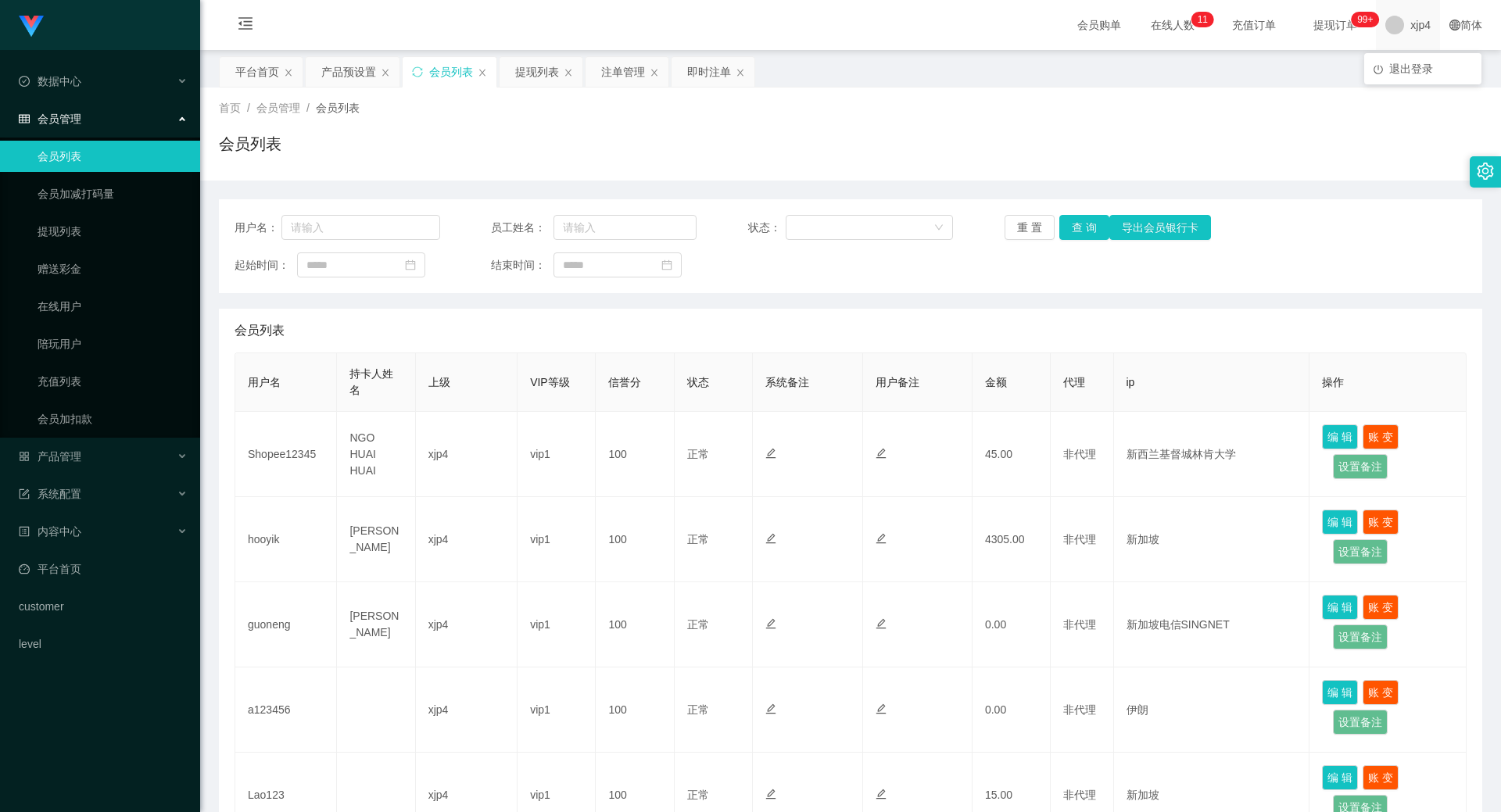
click at [1410, 34] on span "xjp4" at bounding box center [1420, 25] width 20 height 50
click at [1403, 66] on span "退出登录" at bounding box center [1411, 69] width 44 height 13
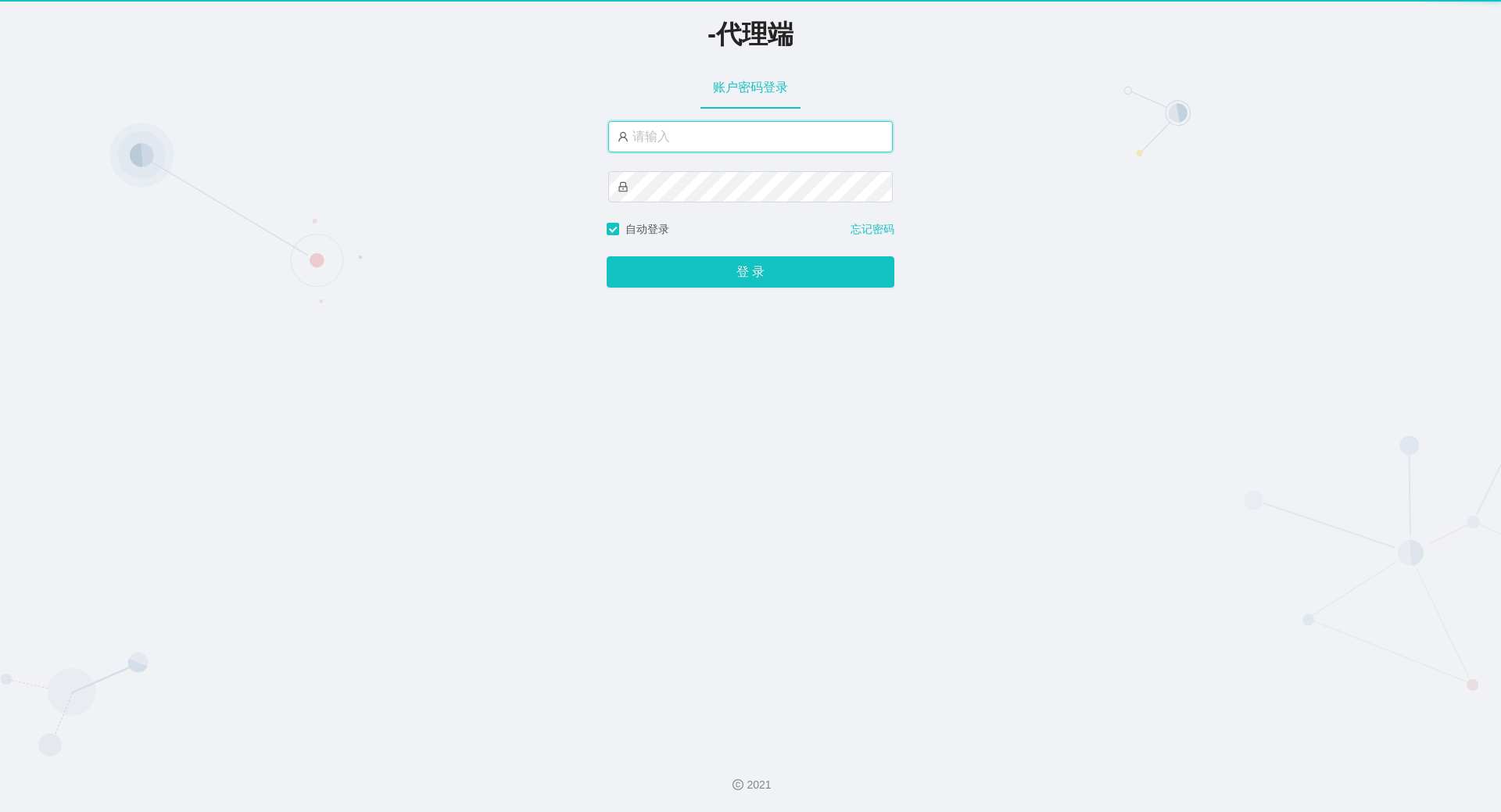
type input "xjp4"
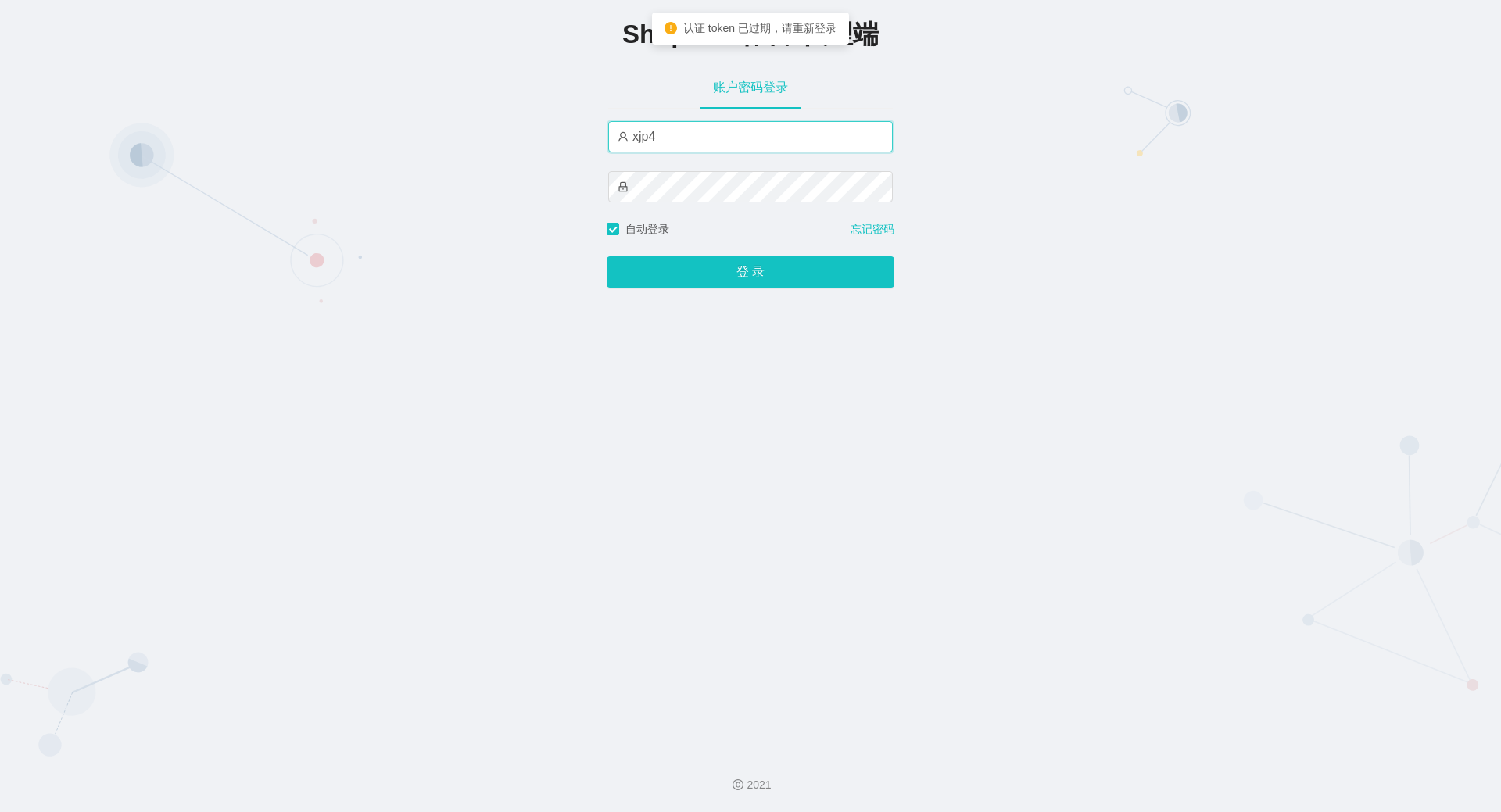
click at [687, 135] on input "xjp4" at bounding box center [750, 136] width 285 height 31
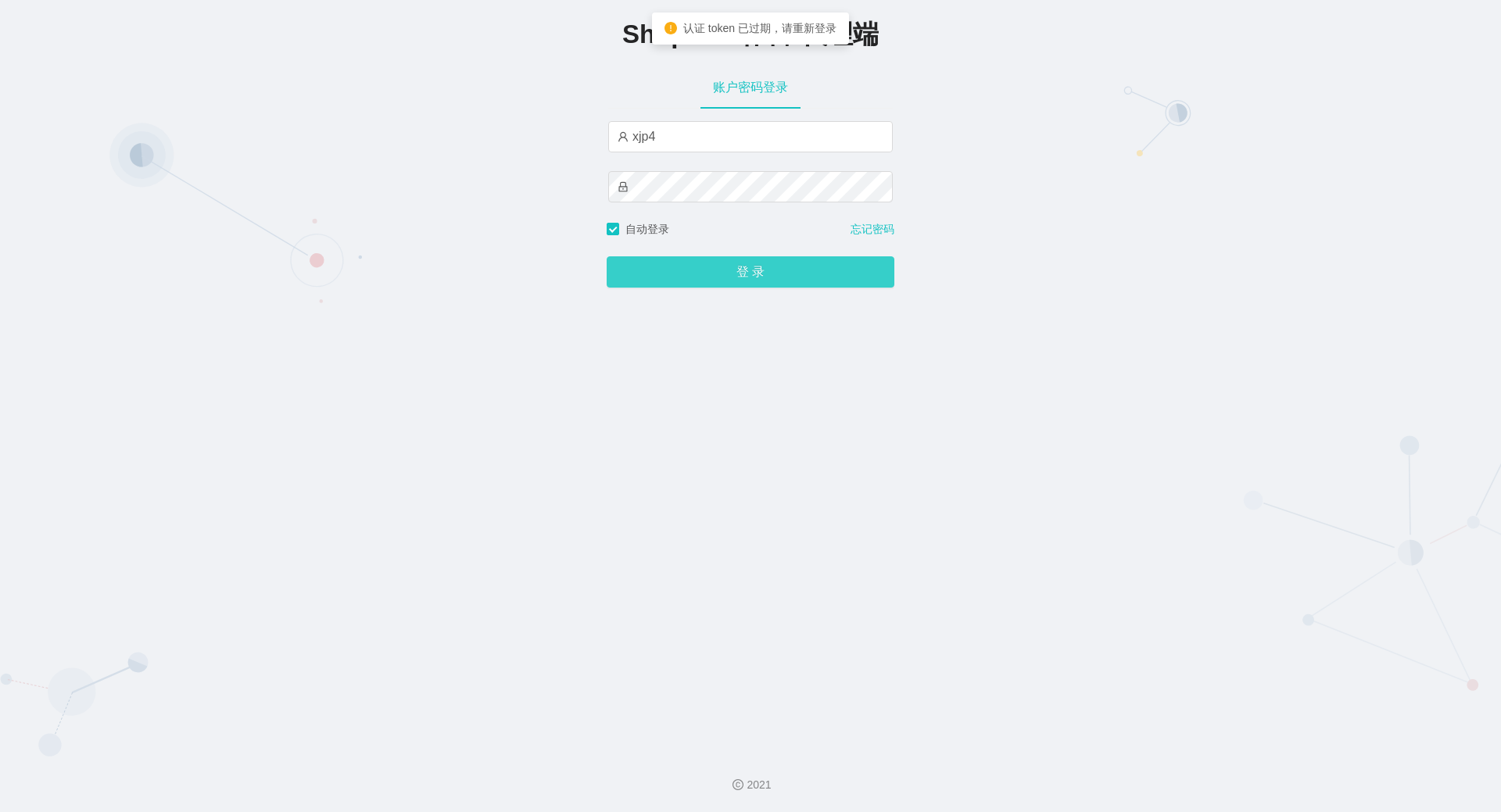
click at [658, 267] on button "登 录" at bounding box center [750, 272] width 288 height 31
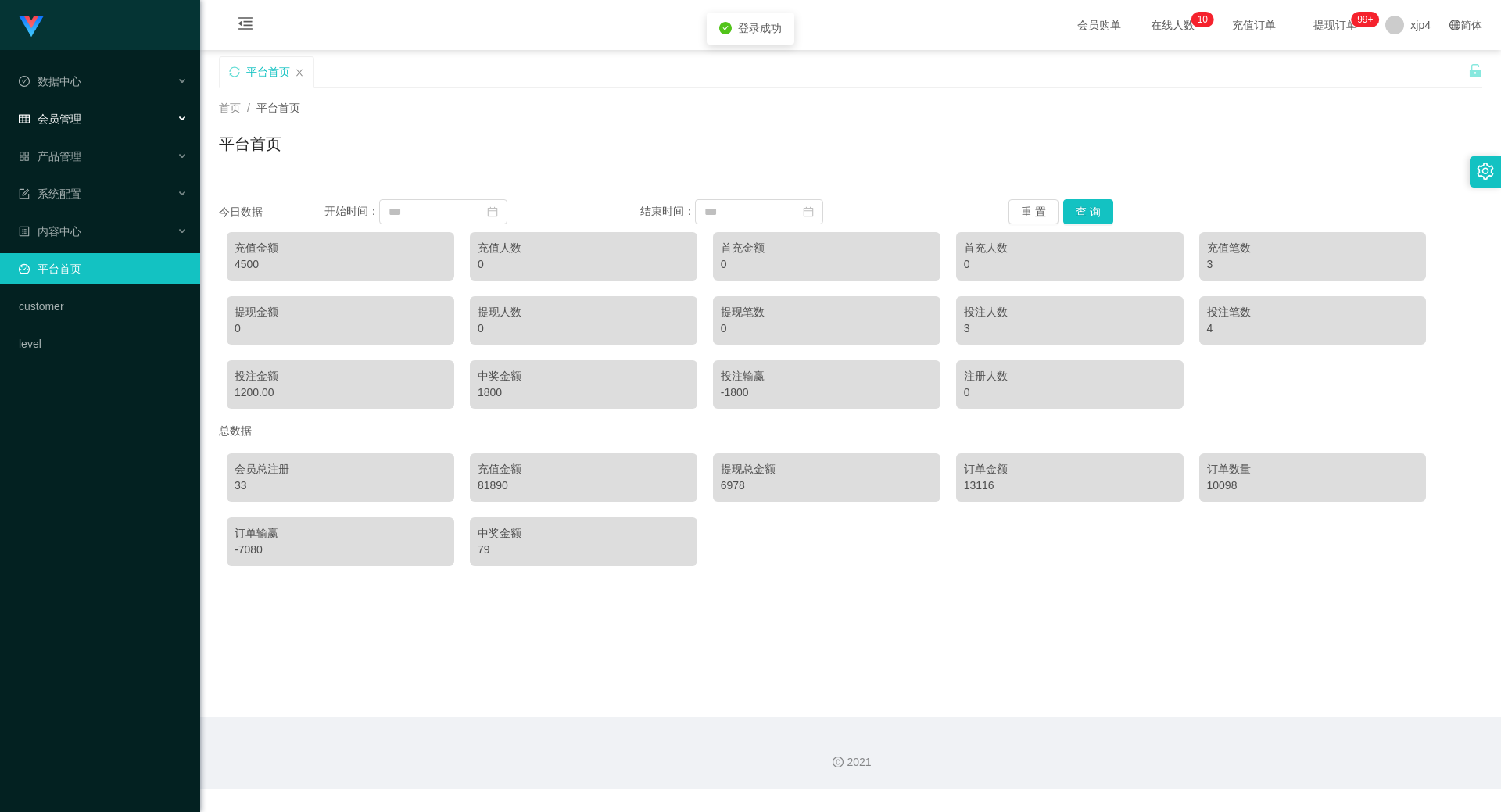
click at [86, 126] on div "会员管理" at bounding box center [100, 118] width 200 height 31
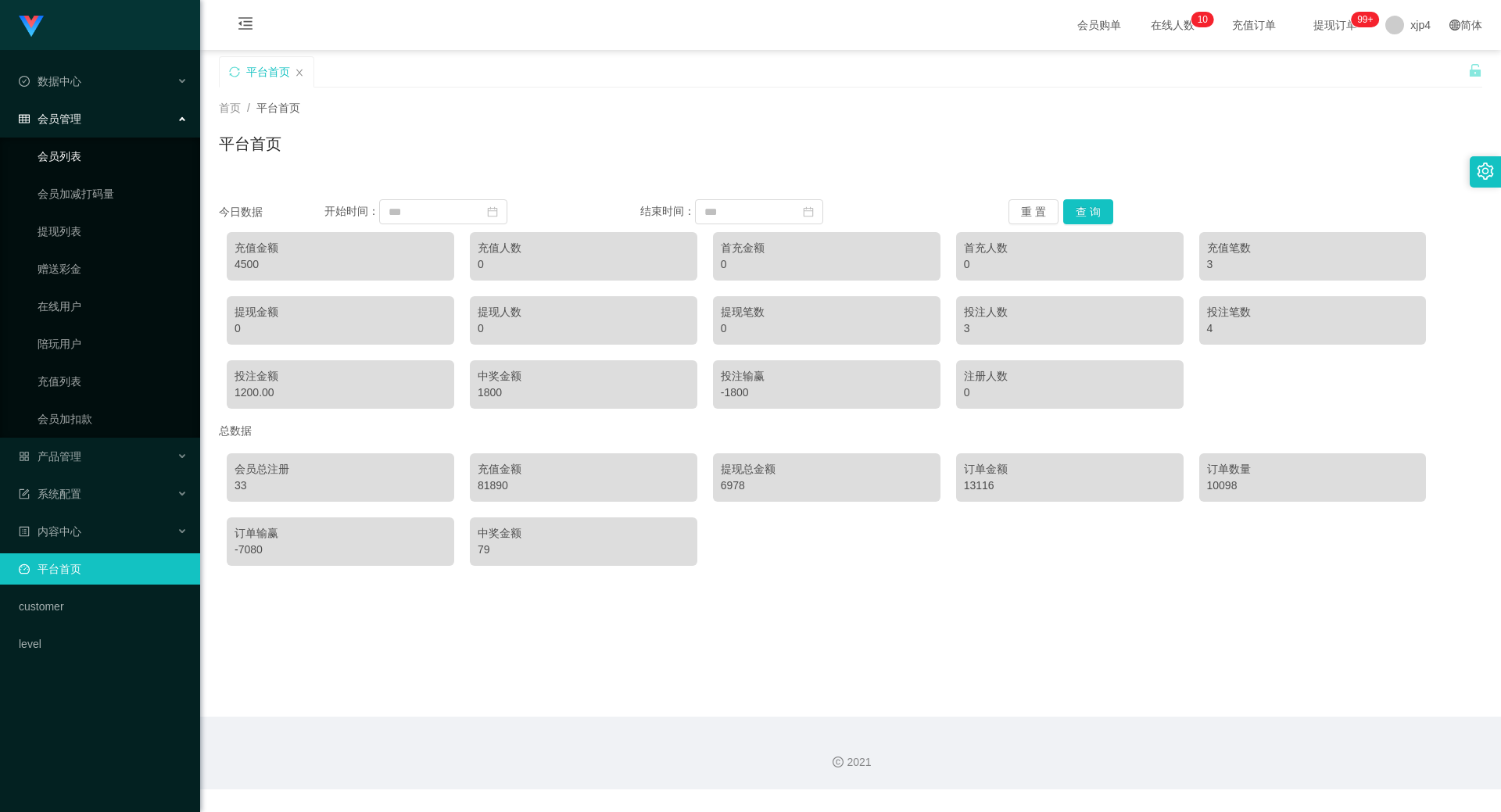
click at [84, 145] on link "会员列表" at bounding box center [113, 156] width 150 height 31
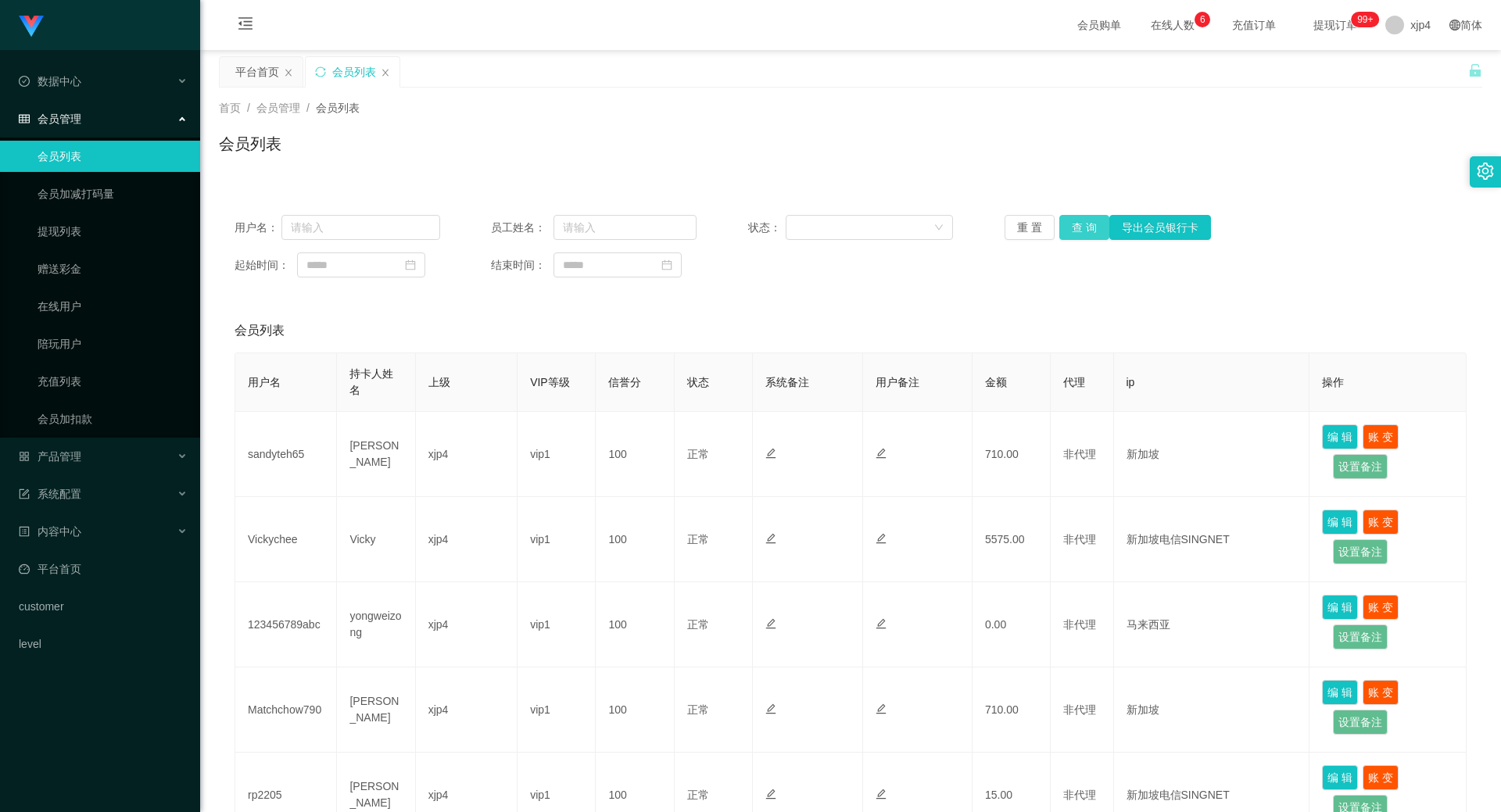
click at [1068, 223] on button "查 询" at bounding box center [1084, 227] width 50 height 25
click at [1068, 223] on button "查 询" at bounding box center [1092, 227] width 67 height 25
click at [1081, 223] on button "查 询" at bounding box center [1084, 227] width 50 height 25
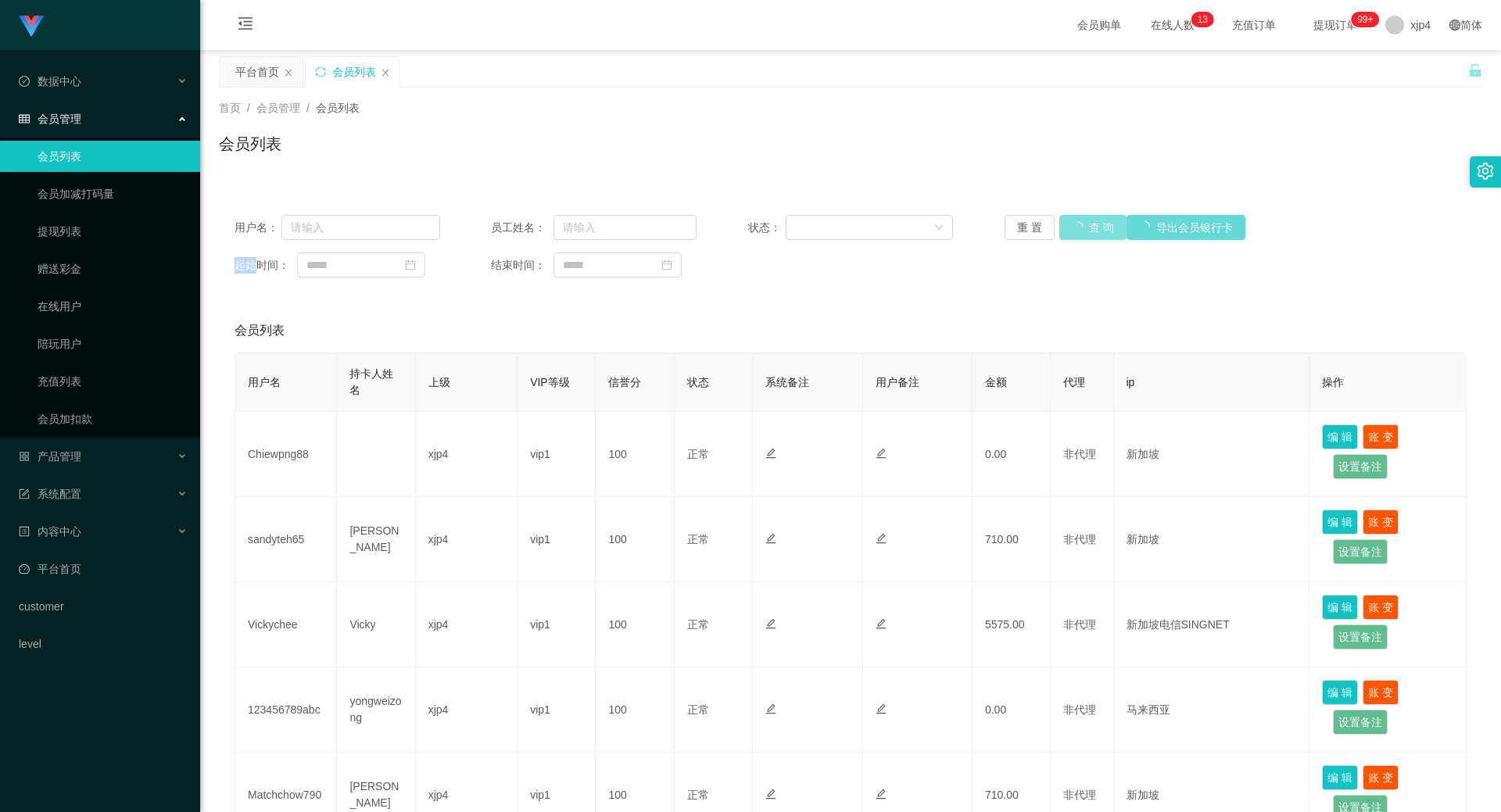
click at [1081, 223] on div "重 置 查 询 导出会员银行卡" at bounding box center [1107, 227] width 206 height 25
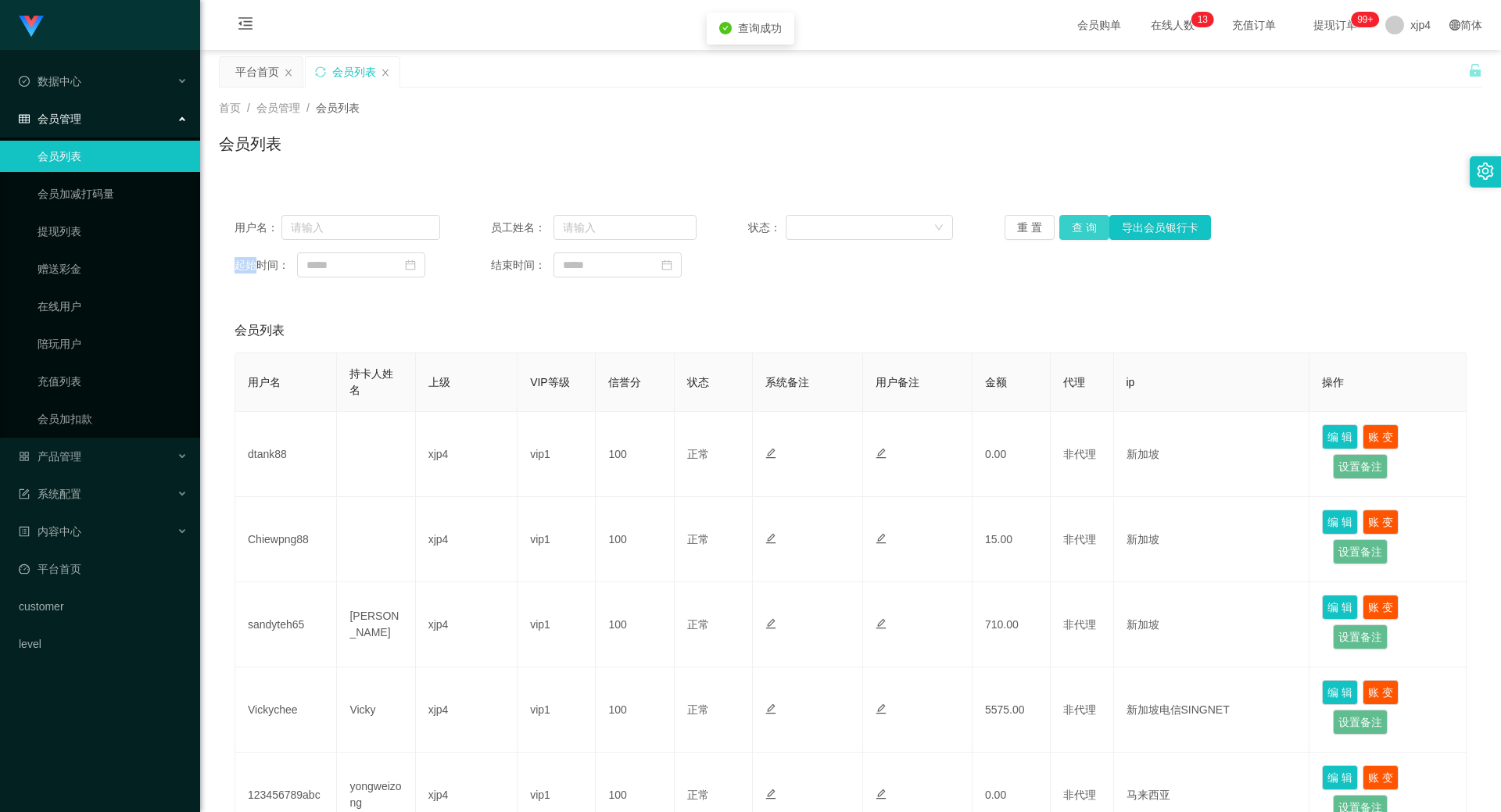
click at [1081, 223] on button "查 询" at bounding box center [1084, 227] width 50 height 25
click at [1081, 223] on div "重 置 查 询 导出会员银行卡" at bounding box center [1107, 227] width 206 height 25
click at [1081, 223] on button "查 询" at bounding box center [1084, 227] width 50 height 25
click at [1081, 223] on div "重 置 查 询 导出会员银行卡" at bounding box center [1107, 227] width 206 height 25
click at [1081, 223] on button "查 询" at bounding box center [1084, 227] width 50 height 25
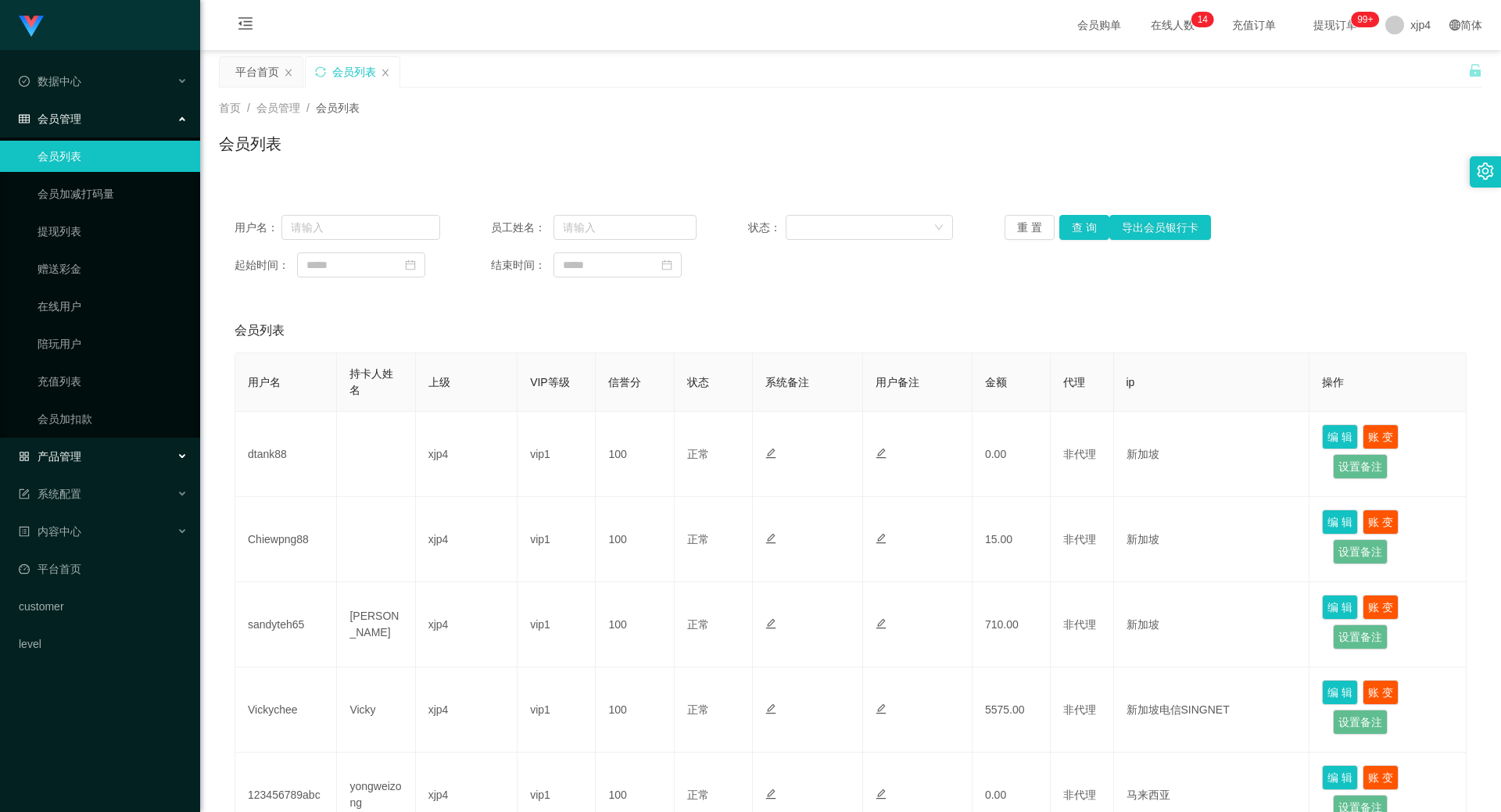
click at [77, 450] on span "产品管理" at bounding box center [50, 455] width 63 height 13
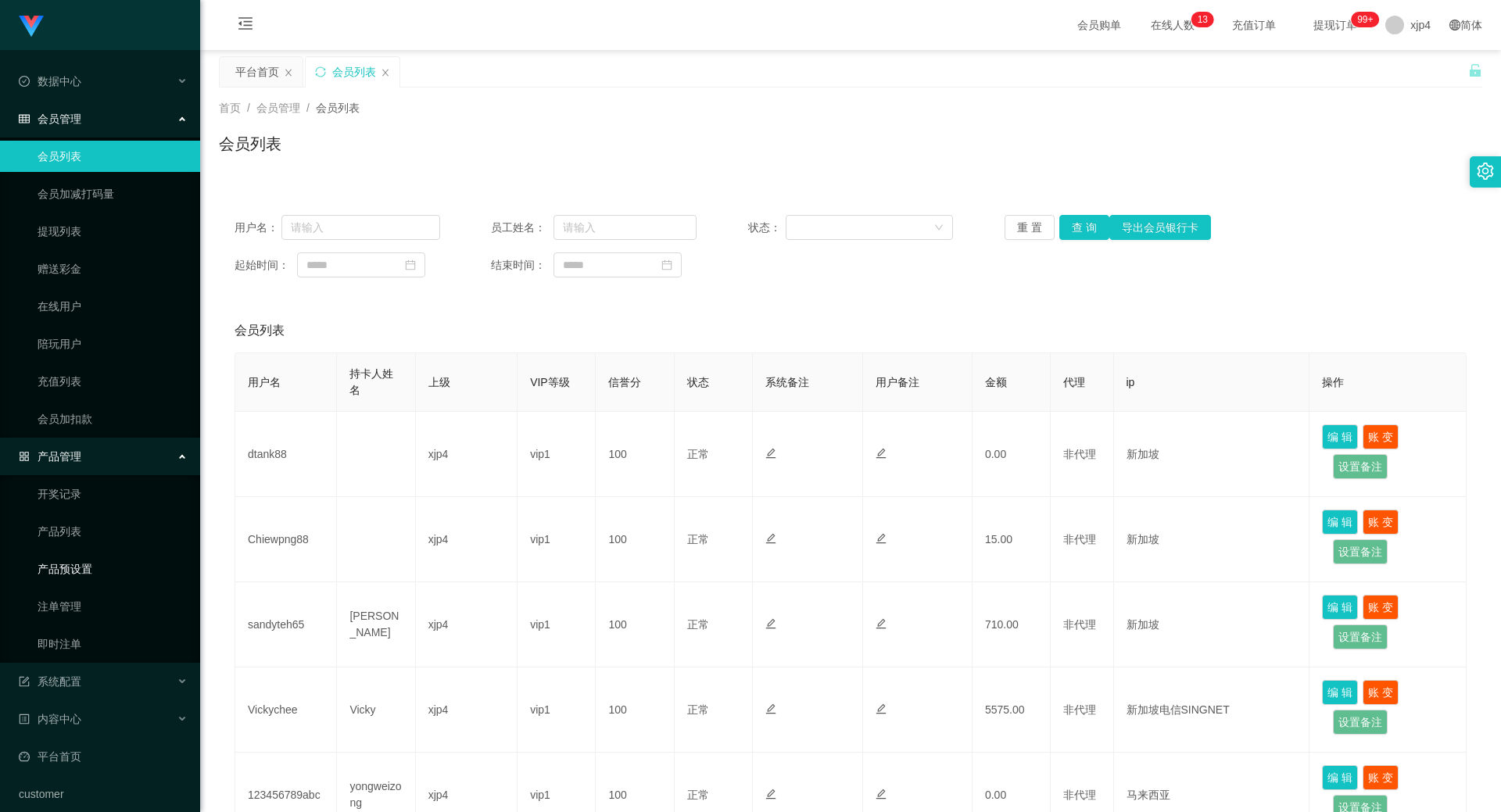
click at [84, 561] on link "产品预设置" at bounding box center [113, 568] width 150 height 31
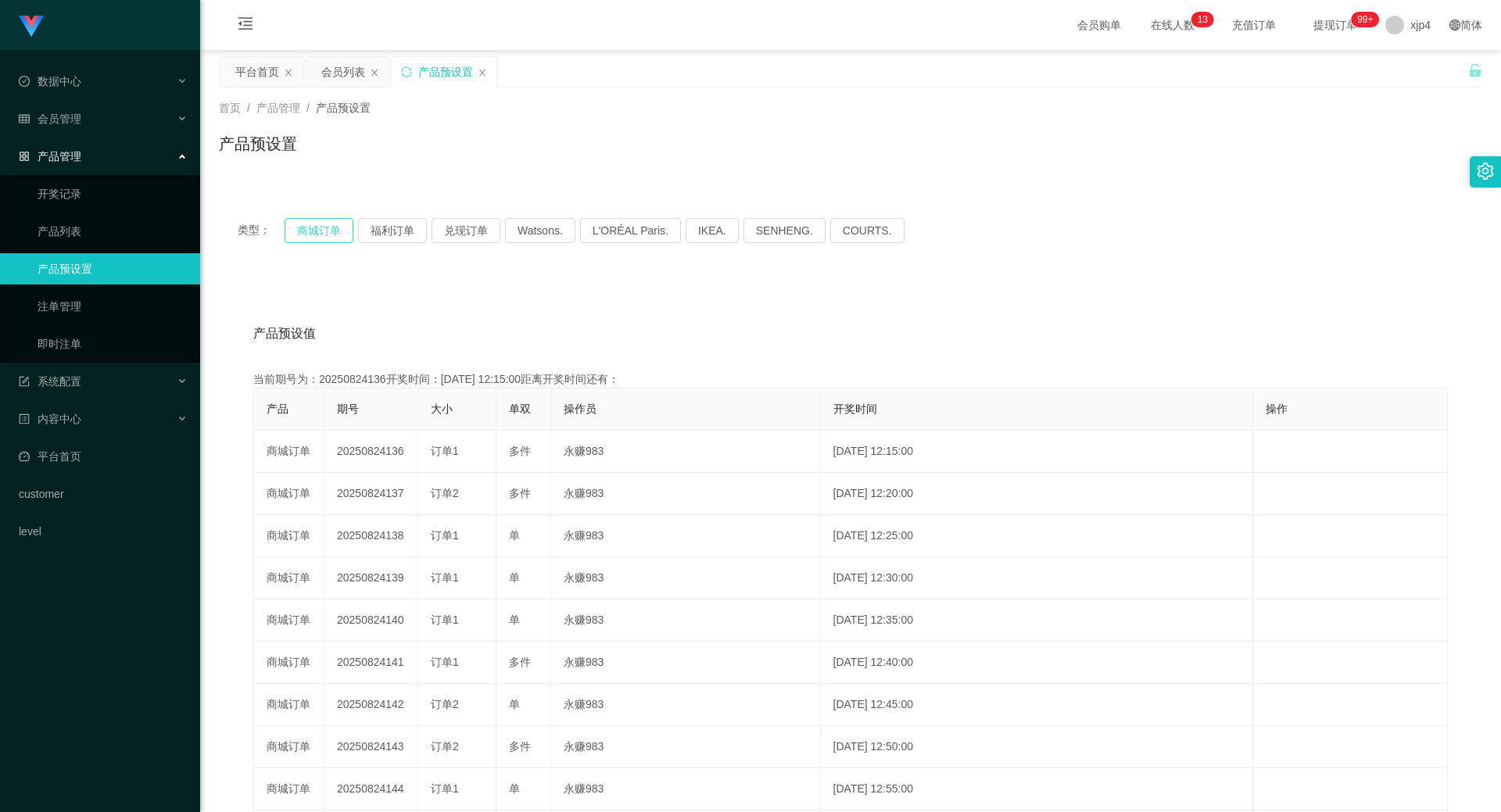
click at [321, 239] on button "商城订单" at bounding box center [319, 230] width 69 height 25
click at [316, 229] on button "商城订单" at bounding box center [319, 230] width 69 height 25
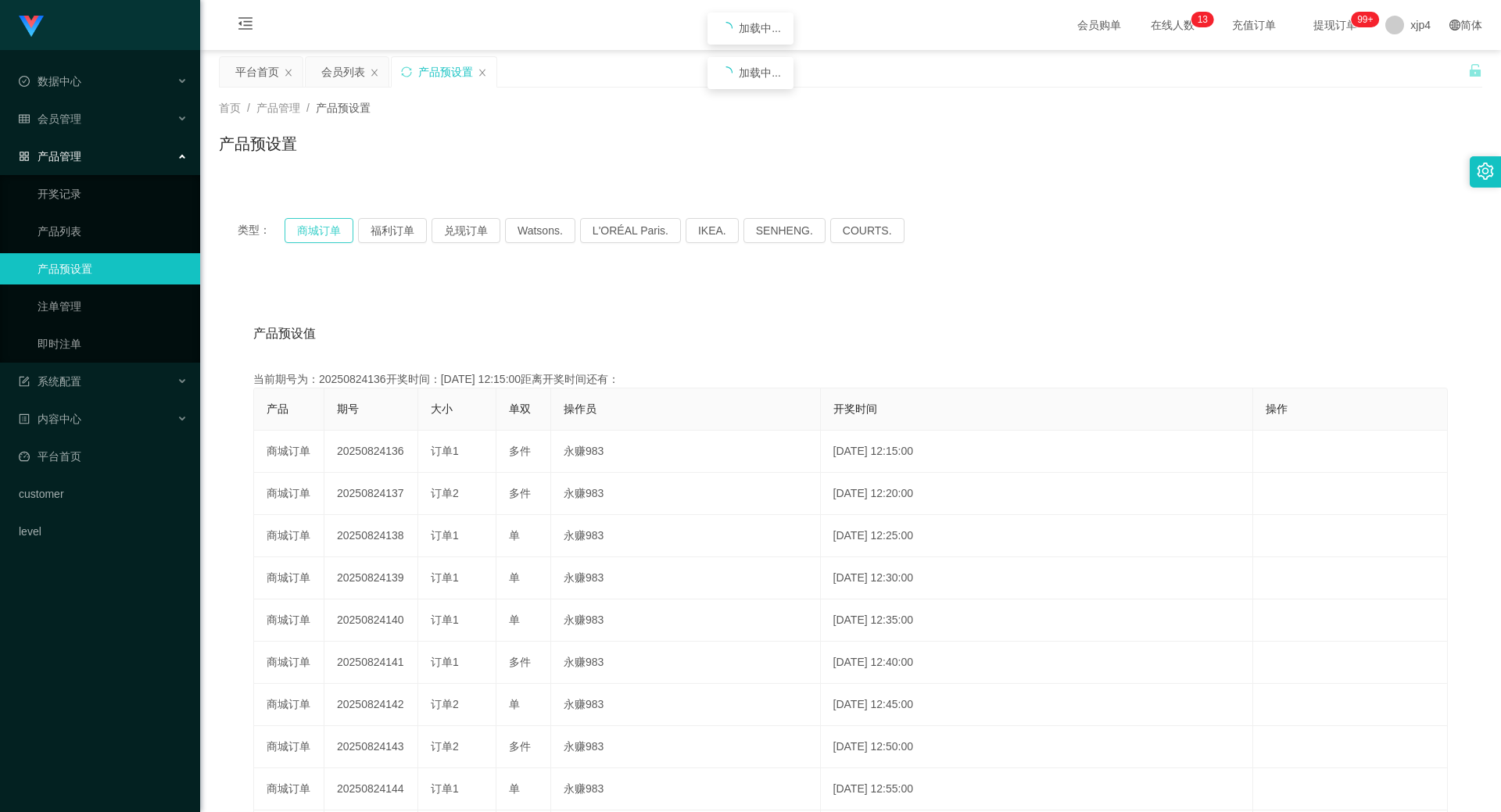
click at [316, 229] on button "商城订单" at bounding box center [319, 230] width 69 height 25
